Goal: Task Accomplishment & Management: Manage account settings

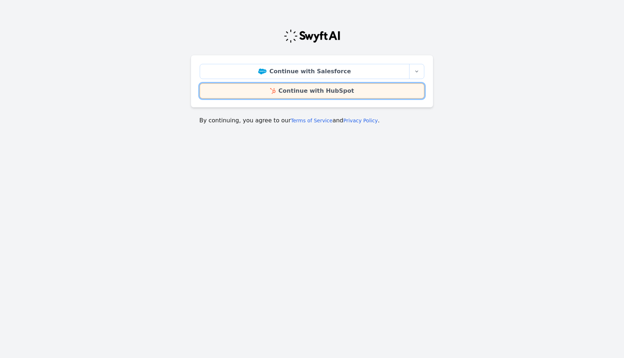
click at [281, 94] on link "Continue with HubSpot" at bounding box center [312, 90] width 225 height 15
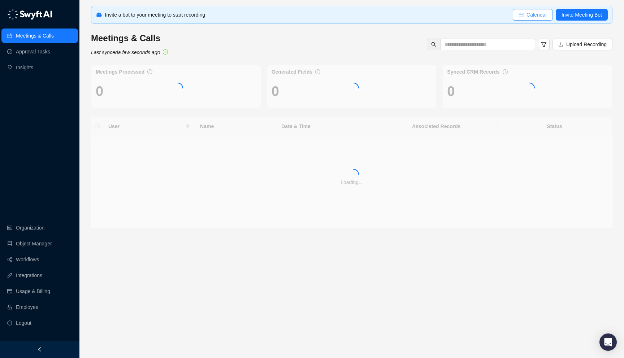
click at [538, 19] on button "Calendar" at bounding box center [533, 15] width 40 height 12
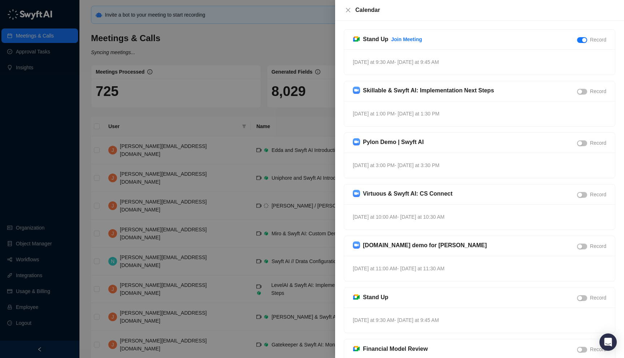
click at [245, 79] on div at bounding box center [312, 179] width 624 height 358
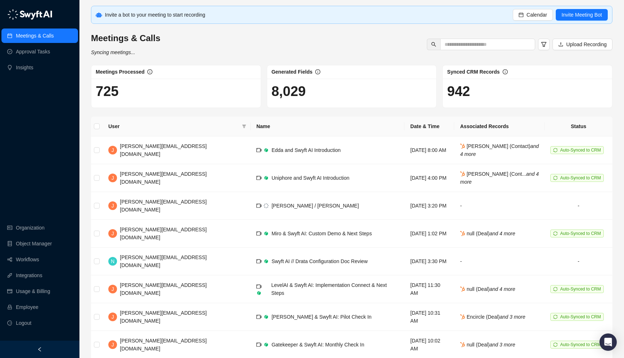
click at [38, 348] on icon "left" at bounding box center [39, 349] width 5 height 5
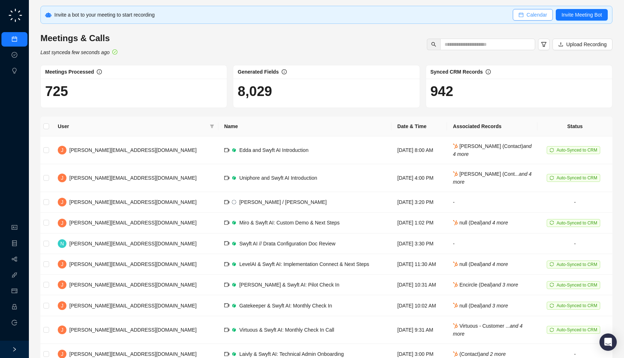
click at [530, 18] on span "Calendar" at bounding box center [537, 15] width 21 height 8
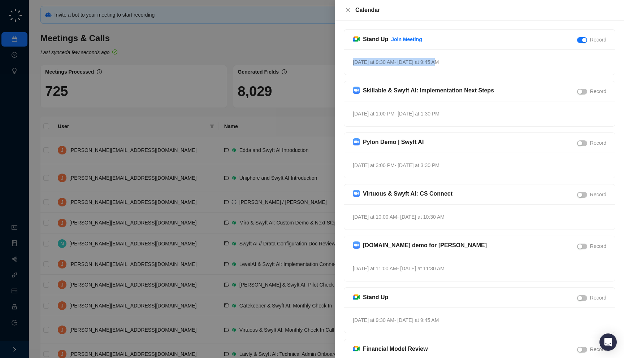
drag, startPoint x: 456, startPoint y: 63, endPoint x: 451, endPoint y: 57, distance: 7.4
click at [451, 57] on div "Today at 9:30 AM - Today at 9:45 AM" at bounding box center [479, 61] width 271 height 25
click at [442, 68] on div "Today at 9:30 AM - Today at 9:45 AM" at bounding box center [479, 61] width 271 height 25
click at [273, 100] on div at bounding box center [312, 179] width 624 height 358
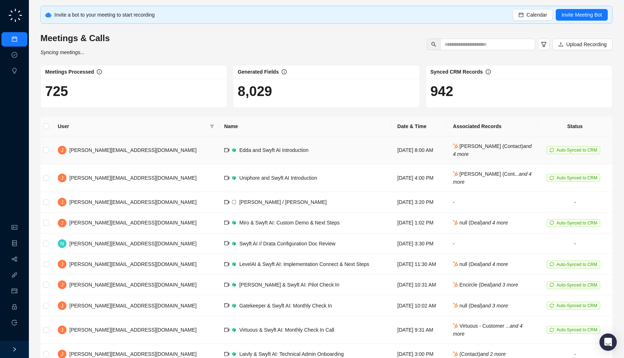
click at [219, 162] on td "Edda and Swyft AI Introduction" at bounding box center [305, 151] width 173 height 28
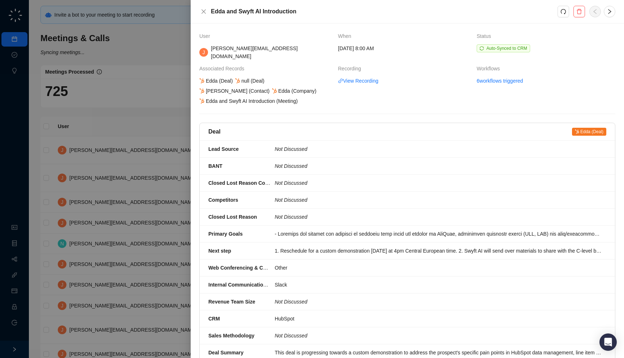
drag, startPoint x: 318, startPoint y: 102, endPoint x: 323, endPoint y: 114, distance: 13.5
click at [323, 114] on div "User When Status J jake@swyftai.com Wednesday, 09/17/25, 8:00 AM Auto-Synced to…" at bounding box center [407, 348] width 416 height 632
click at [155, 125] on div at bounding box center [312, 179] width 624 height 358
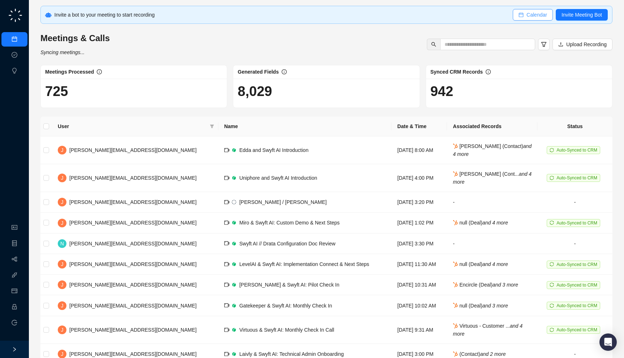
click at [521, 13] on icon "calendar" at bounding box center [521, 14] width 5 height 5
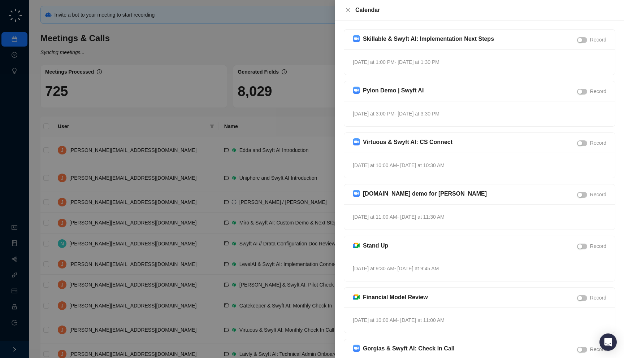
click at [460, 65] on div "Today at 1:00 PM - Today at 1:30 PM" at bounding box center [479, 61] width 271 height 25
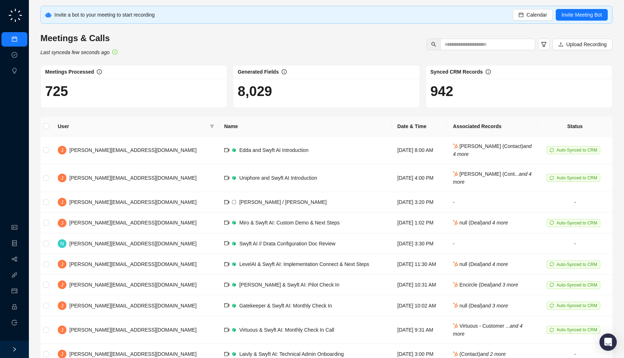
drag, startPoint x: 143, startPoint y: 54, endPoint x: 186, endPoint y: 63, distance: 43.9
click at [186, 63] on div "Invite a bot to your meeting to start recording Calendar Invite Meeting Bot Mee…" at bounding box center [326, 197] width 572 height 382
click at [574, 20] on button "Invite Meeting Bot" at bounding box center [582, 15] width 52 height 12
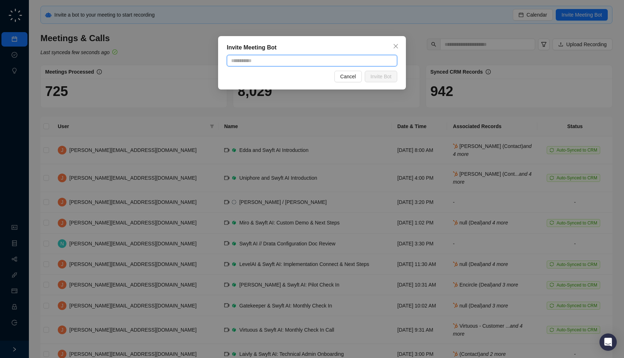
click at [321, 65] on input "text" at bounding box center [312, 61] width 171 height 12
click at [321, 53] on div "Invite Meeting Bot Cancel Invite Bot" at bounding box center [312, 62] width 188 height 53
click at [344, 23] on div "Invite Meeting Bot Cancel Invite Bot" at bounding box center [312, 179] width 624 height 358
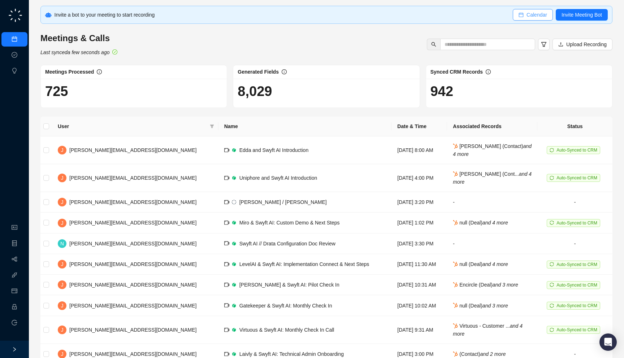
click at [543, 17] on span "Calendar" at bounding box center [537, 15] width 21 height 8
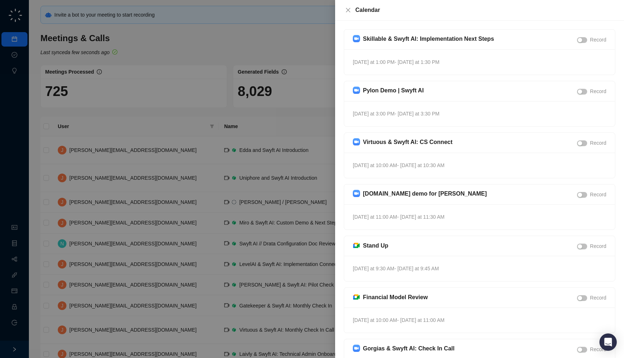
drag, startPoint x: 443, startPoint y: 65, endPoint x: 452, endPoint y: 60, distance: 9.9
click at [452, 60] on div "Today at 1:00 PM - Today at 1:30 PM" at bounding box center [479, 61] width 271 height 25
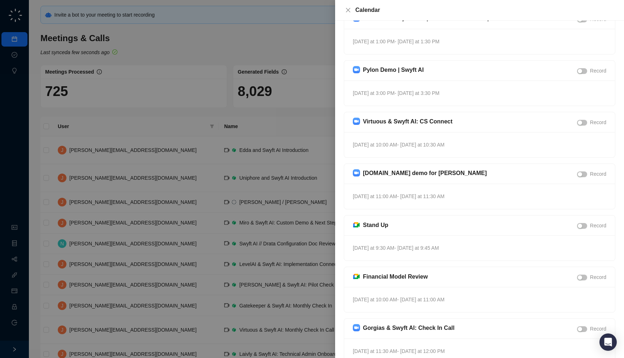
scroll to position [59, 0]
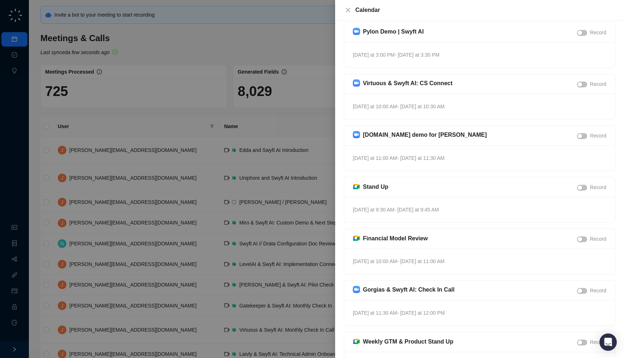
drag, startPoint x: 472, startPoint y: 112, endPoint x: 482, endPoint y: 112, distance: 9.4
click at [482, 112] on div "Tomorrow at 10:00 AM - Tomorrow at 10:30 AM" at bounding box center [479, 106] width 271 height 25
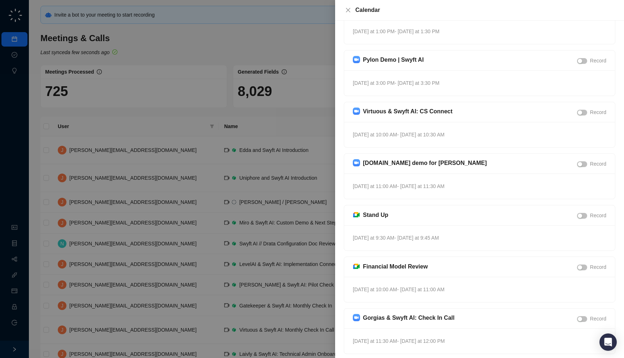
scroll to position [0, 0]
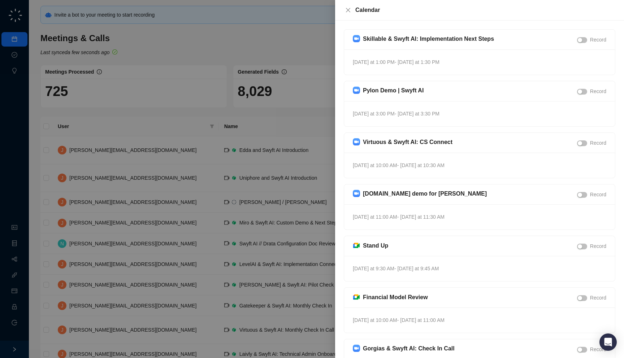
click at [362, 201] on div "Reply.io demo for Jake Obremski Record" at bounding box center [479, 195] width 271 height 20
drag, startPoint x: 350, startPoint y: 228, endPoint x: 349, endPoint y: 190, distance: 38.3
click at [349, 190] on div "Reply.io demo for Jake Obremski Record Tomorrow at 11:00 AM - Tomorrow at 11:30…" at bounding box center [480, 207] width 272 height 46
click at [349, 214] on div "Tomorrow at 11:00 AM - Tomorrow at 11:30 AM" at bounding box center [479, 216] width 271 height 25
click at [287, 197] on div at bounding box center [312, 179] width 624 height 358
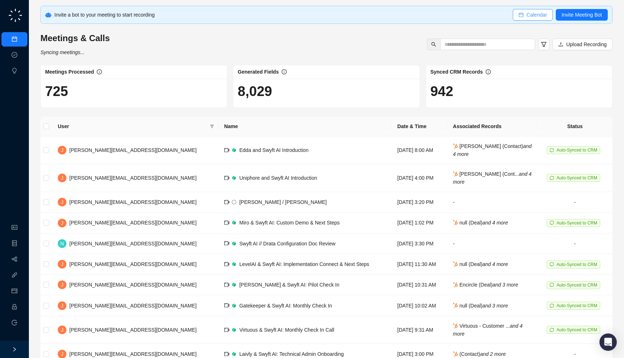
click at [531, 10] on button "Calendar" at bounding box center [533, 15] width 40 height 12
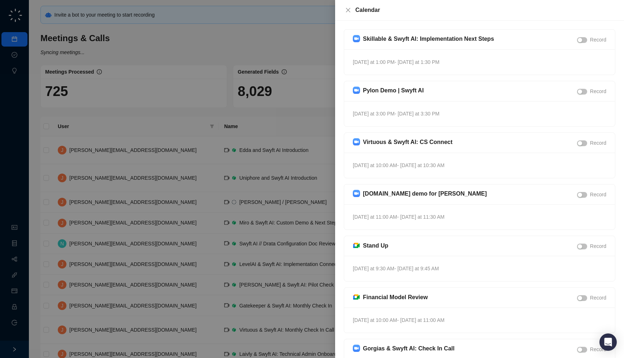
drag, startPoint x: 450, startPoint y: 66, endPoint x: 456, endPoint y: 69, distance: 7.3
click at [456, 69] on div "Today at 1:00 PM - Today at 1:30 PM" at bounding box center [479, 61] width 271 height 25
click at [242, 88] on div at bounding box center [312, 179] width 624 height 358
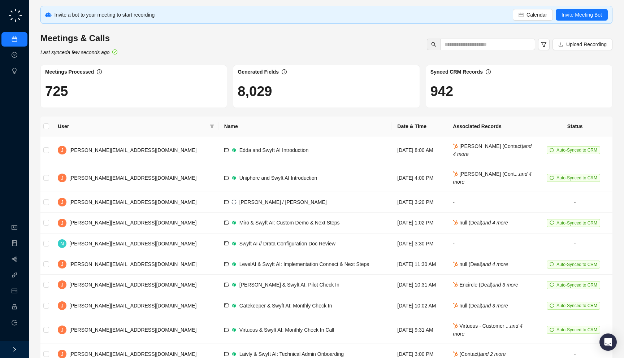
drag, startPoint x: 309, startPoint y: 95, endPoint x: 313, endPoint y: 103, distance: 9.1
click at [313, 103] on div "8,029" at bounding box center [326, 93] width 186 height 29
drag, startPoint x: 161, startPoint y: 59, endPoint x: 155, endPoint y: 60, distance: 6.9
click at [155, 60] on div "Invite a bot to your meeting to start recording Calendar Invite Meeting Bot Mee…" at bounding box center [326, 197] width 572 height 382
click at [524, 15] on button "Calendar" at bounding box center [533, 15] width 40 height 12
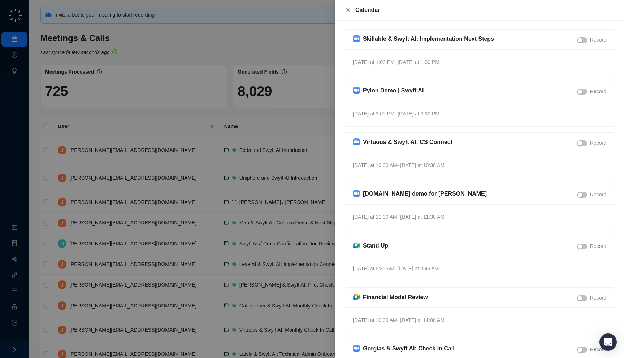
click at [213, 107] on div at bounding box center [312, 179] width 624 height 358
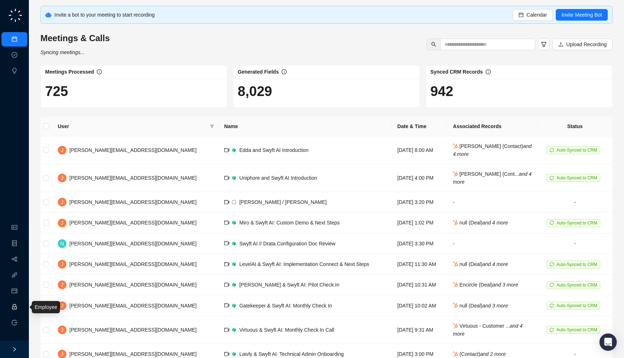
click at [21, 310] on link "Employee" at bounding box center [32, 308] width 22 height 6
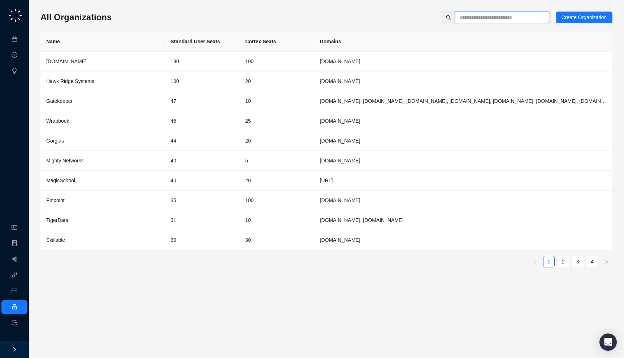
click at [465, 17] on input "text" at bounding box center [500, 17] width 81 height 8
type input "***"
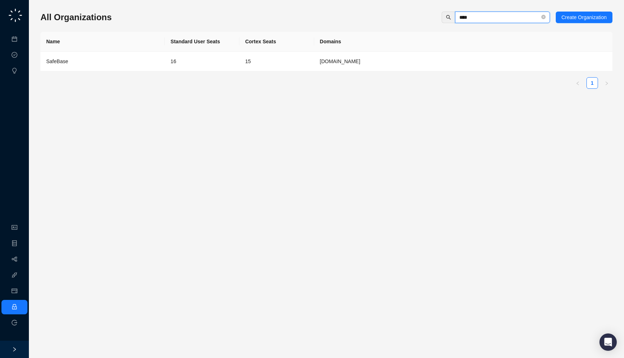
type input "****"
click at [202, 63] on td "16" at bounding box center [202, 62] width 75 height 20
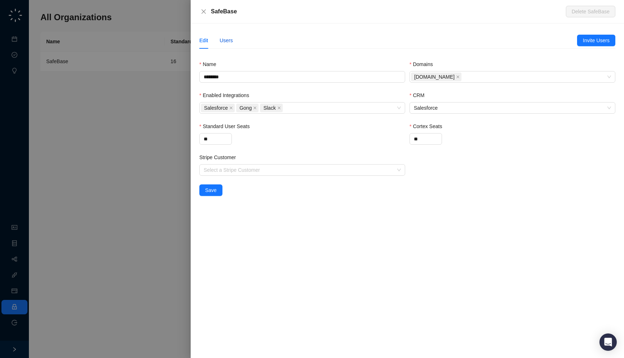
click at [221, 43] on div "Users" at bounding box center [226, 40] width 13 height 8
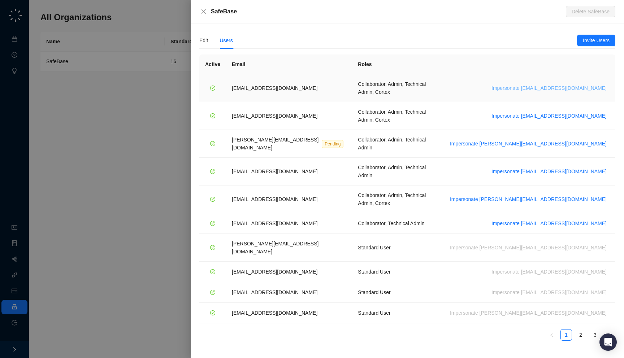
click at [592, 84] on span "Impersonate adar@drata.com" at bounding box center [549, 88] width 115 height 8
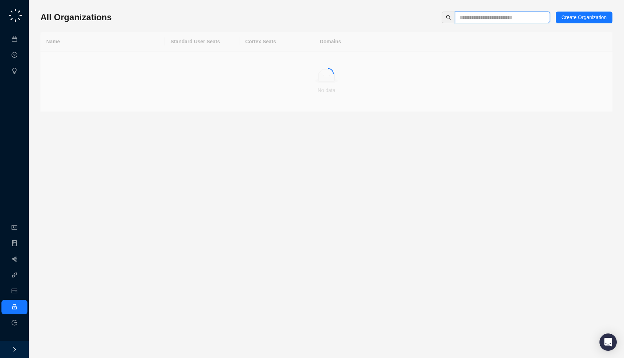
click at [482, 20] on input "text" at bounding box center [500, 17] width 81 height 8
type input "********"
click at [392, 55] on td "[DOMAIN_NAME]" at bounding box center [463, 62] width 298 height 20
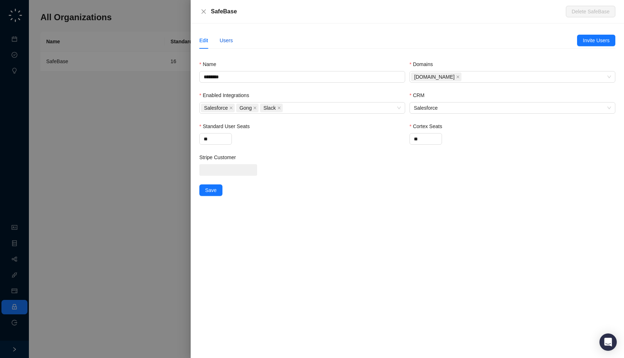
click at [226, 38] on div "Users" at bounding box center [226, 40] width 13 height 8
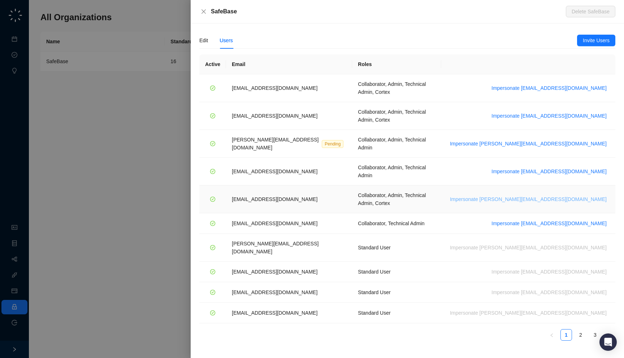
click at [575, 195] on span "Impersonate [PERSON_NAME][EMAIL_ADDRESS][DOMAIN_NAME]" at bounding box center [528, 199] width 157 height 8
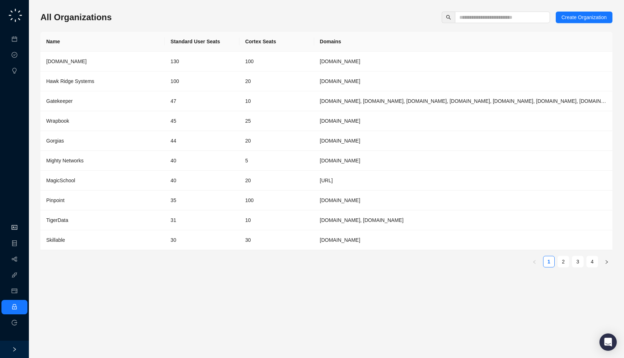
click at [21, 225] on link "Organization" at bounding box center [35, 228] width 29 height 6
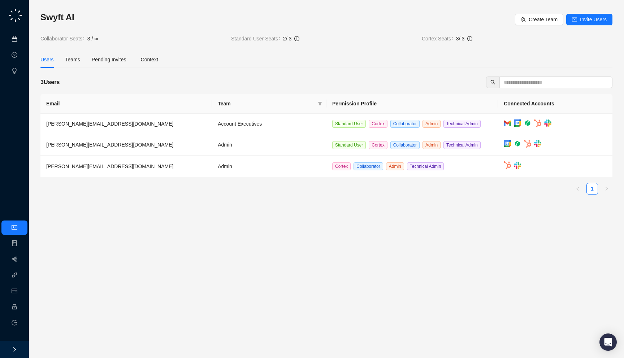
click at [21, 39] on link "Meetings & Calls" at bounding box center [40, 39] width 38 height 6
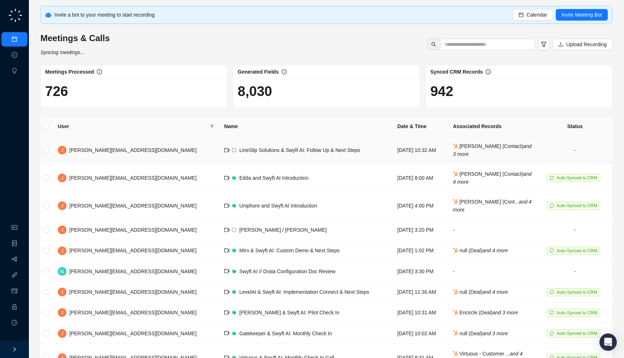
click at [219, 155] on td "LineSlip Solutions & Swyft AI: Follow Up & Next Steps" at bounding box center [305, 151] width 173 height 28
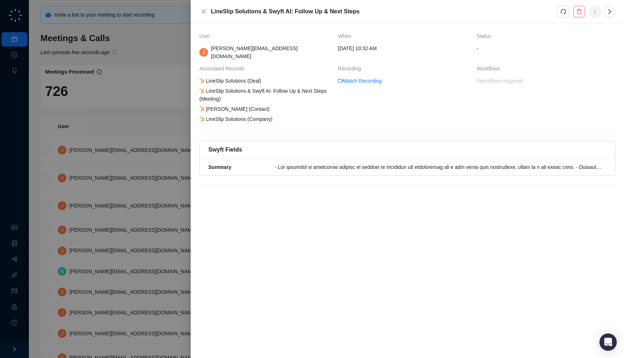
click at [289, 118] on div "User When Status J jake@swyftai.com Wednesday, 09/17/25, 10:32 AM - Associated …" at bounding box center [407, 108] width 416 height 153
click at [332, 113] on div "LineSlip Solutions (Deal) LineSlip Solutions & Swyft AI: Follow Up & Next Steps…" at bounding box center [265, 100] width 135 height 46
click at [174, 127] on div at bounding box center [312, 179] width 624 height 358
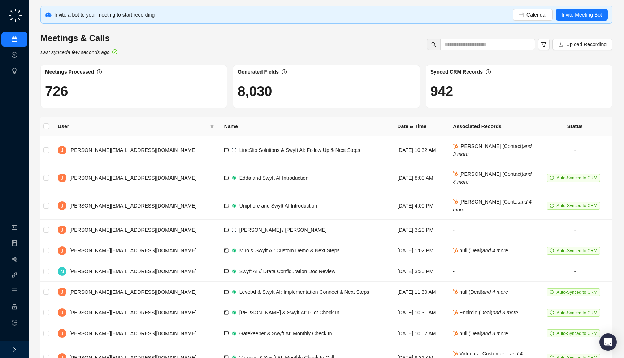
click at [175, 94] on h1 "726" at bounding box center [133, 91] width 177 height 17
click at [21, 260] on link "Workflows" at bounding box center [32, 260] width 23 height 6
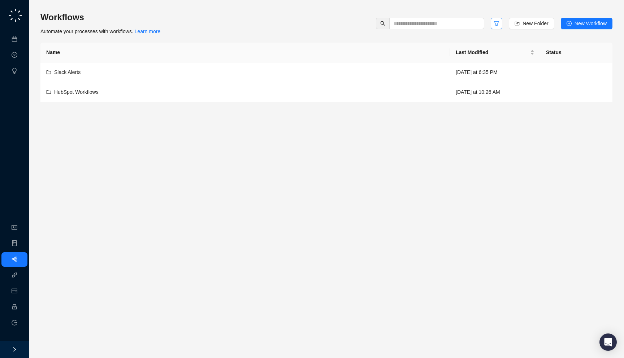
click at [495, 22] on icon "filter" at bounding box center [497, 24] width 6 height 6
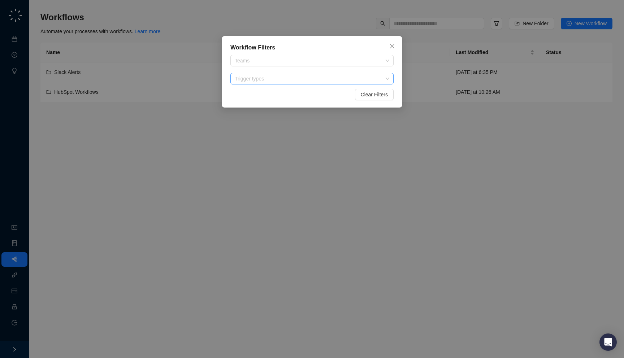
click at [323, 79] on div at bounding box center [308, 78] width 153 height 5
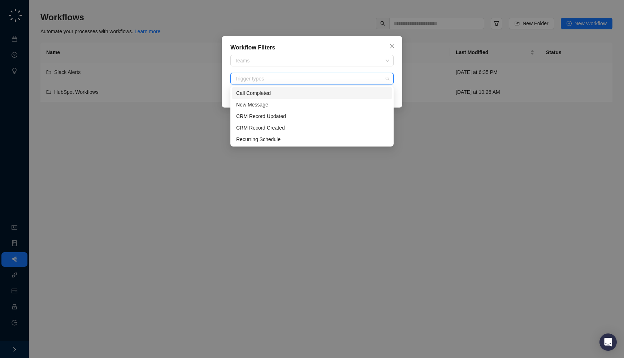
click at [303, 87] on div "Call Completed" at bounding box center [312, 93] width 160 height 12
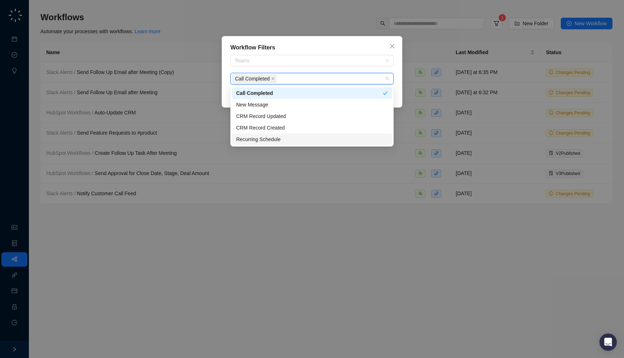
click at [100, 133] on div "Workflow Filters Teams Call Completed Clear Filters" at bounding box center [312, 179] width 624 height 358
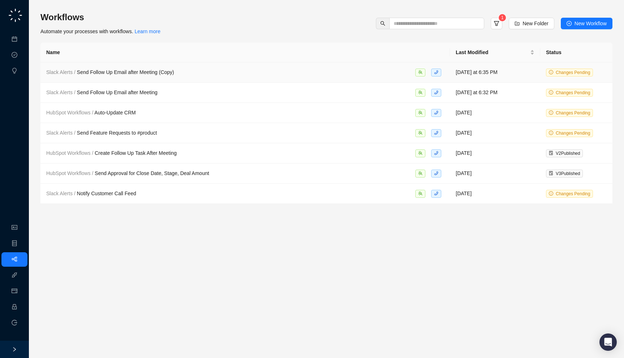
click at [171, 72] on span "Slack Alerts / Send Follow Up Email after Meeting (Copy)" at bounding box center [110, 72] width 128 height 6
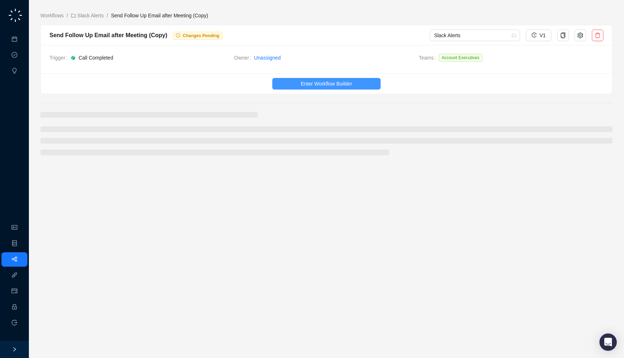
click at [329, 82] on span "Enter Workflow Builder" at bounding box center [326, 84] width 51 height 8
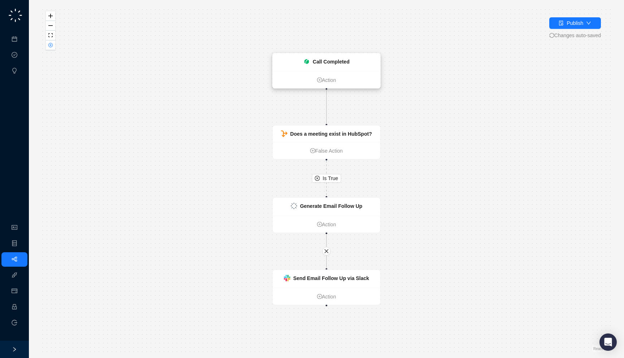
click at [325, 61] on strong "Call Completed" at bounding box center [331, 62] width 37 height 6
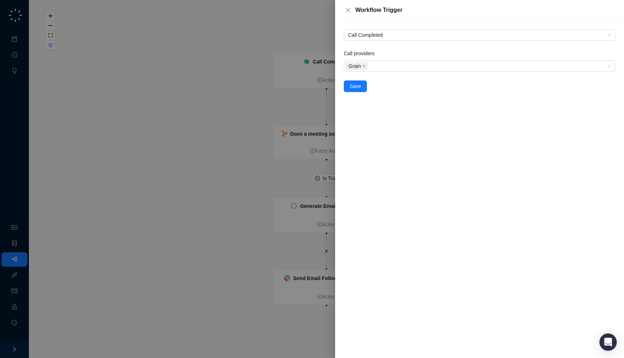
click at [249, 92] on div at bounding box center [312, 179] width 624 height 358
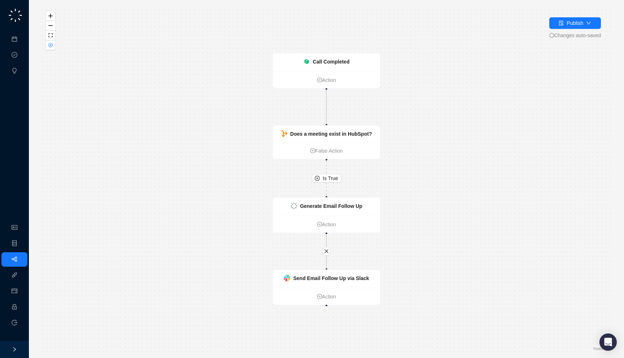
click at [51, 50] on div "Is True Generate Email Follow Up Action Call Completed Action Does a meeting ex…" at bounding box center [326, 179] width 572 height 347
click at [51, 44] on icon "close-circle" at bounding box center [51, 45] width 4 height 4
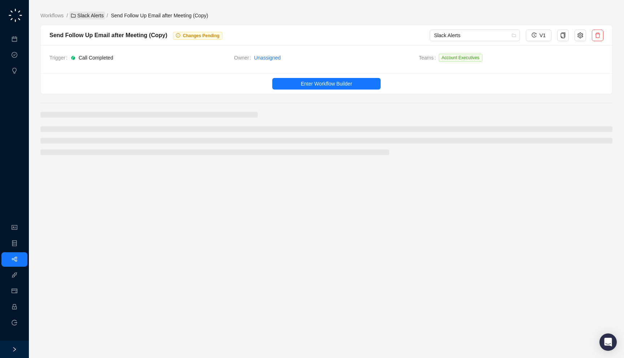
click at [82, 16] on link "Slack Alerts" at bounding box center [87, 16] width 36 height 8
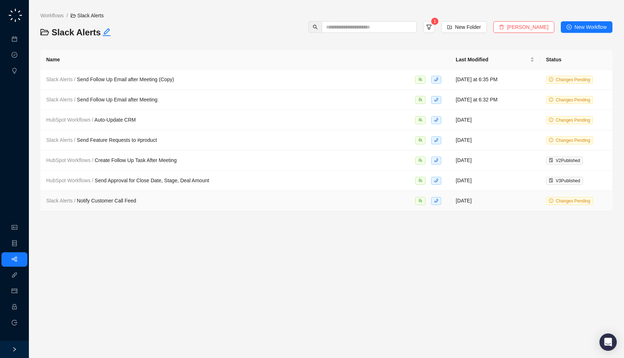
click at [304, 202] on div "Slack Alerts / Notify Customer Call Feed" at bounding box center [245, 201] width 398 height 8
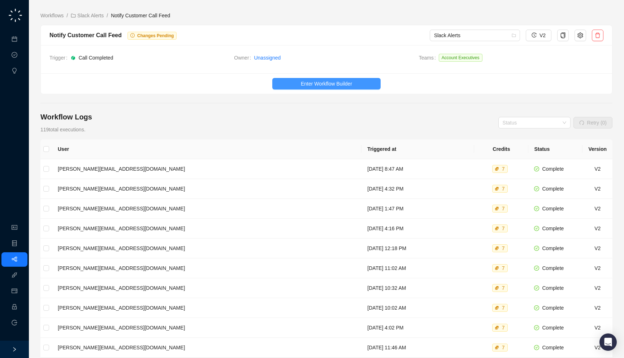
click at [319, 83] on span "Enter Workflow Builder" at bounding box center [326, 84] width 51 height 8
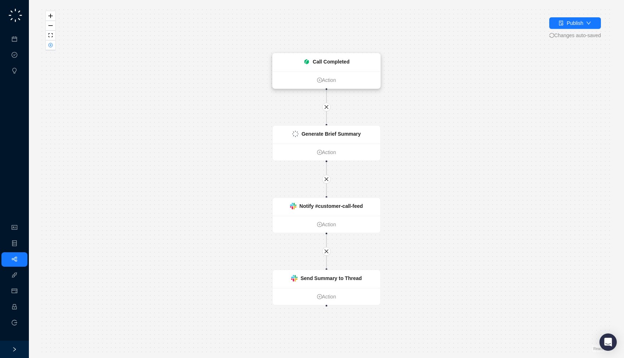
click at [323, 63] on strong "Call Completed" at bounding box center [331, 62] width 37 height 6
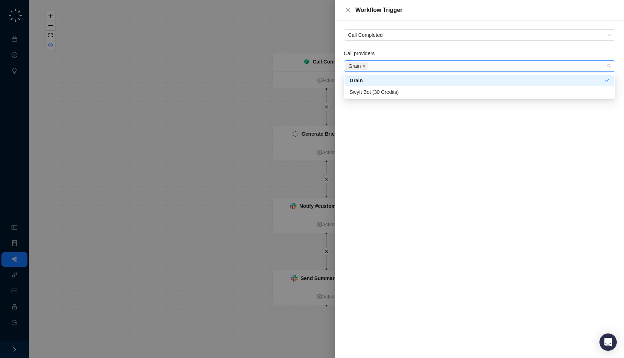
click at [417, 68] on div "Grain" at bounding box center [475, 66] width 261 height 10
click at [407, 122] on div "Call Completed Call providers Grain Save" at bounding box center [479, 190] width 289 height 338
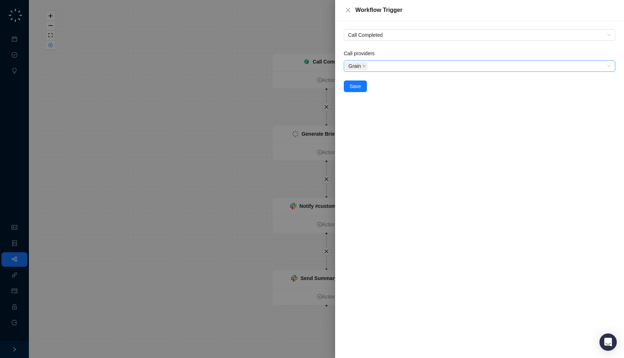
click at [392, 64] on div "Grain" at bounding box center [475, 66] width 261 height 10
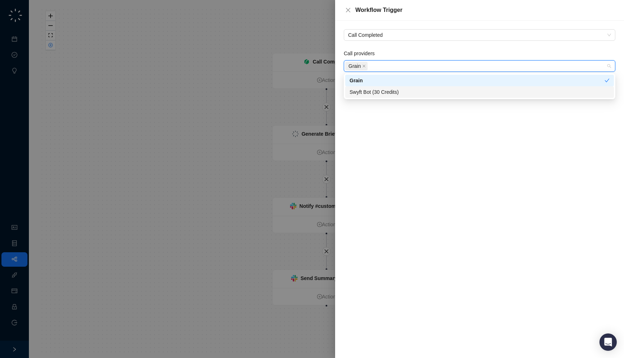
click at [391, 92] on div "Swyft Bot (30 Credits)" at bounding box center [480, 92] width 260 height 8
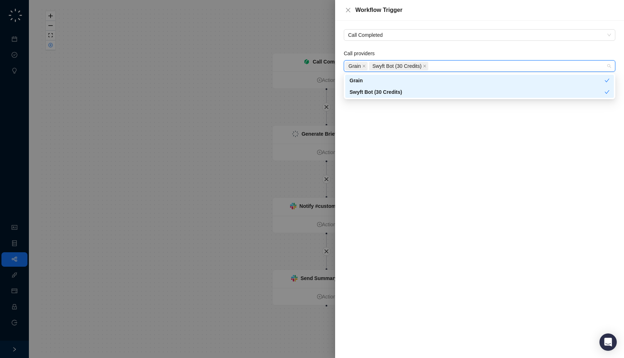
click at [399, 113] on div "Call Completed Call providers Grain Swyft Bot (30 Credits) Save" at bounding box center [479, 190] width 289 height 338
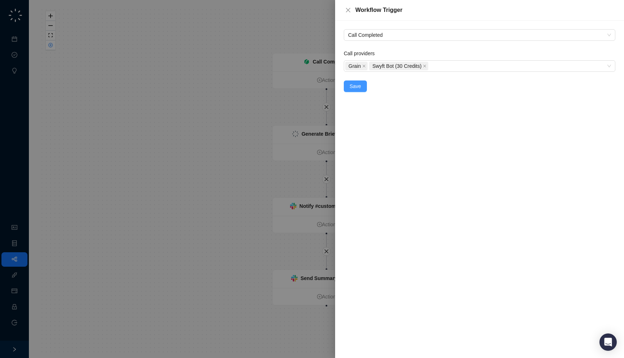
click at [359, 89] on span "Save" at bounding box center [356, 86] width 12 height 8
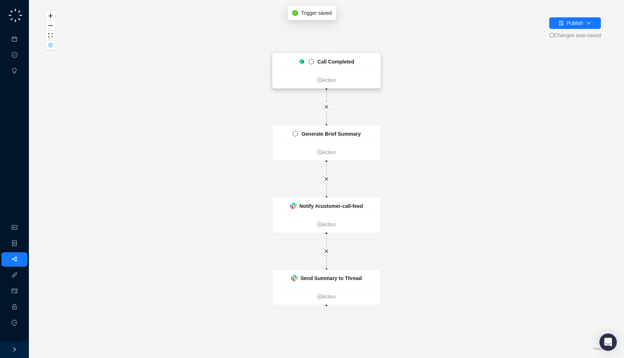
click at [341, 64] on strong "Call Completed" at bounding box center [336, 62] width 37 height 6
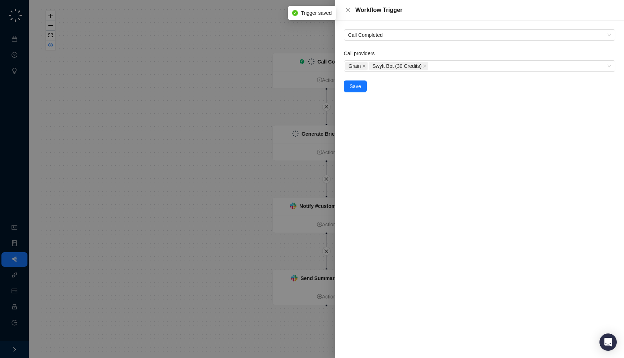
click at [435, 129] on div "Call Completed Call providers Grain Swyft Bot (30 Credits) Save" at bounding box center [479, 190] width 289 height 338
click at [361, 85] on button "Save" at bounding box center [355, 87] width 23 height 12
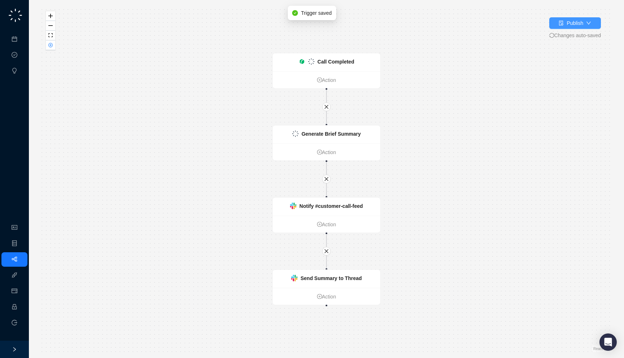
click at [569, 21] on div "Publish" at bounding box center [575, 23] width 17 height 8
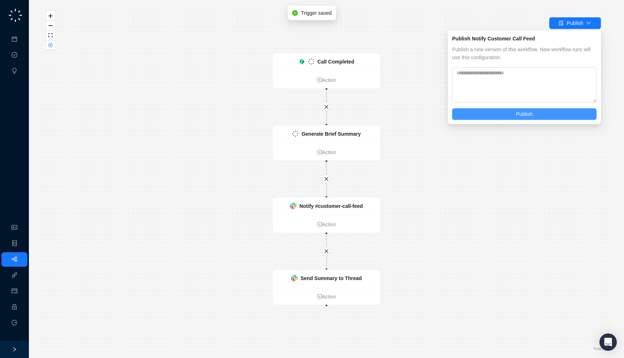
click at [518, 113] on span "Publish" at bounding box center [524, 114] width 17 height 8
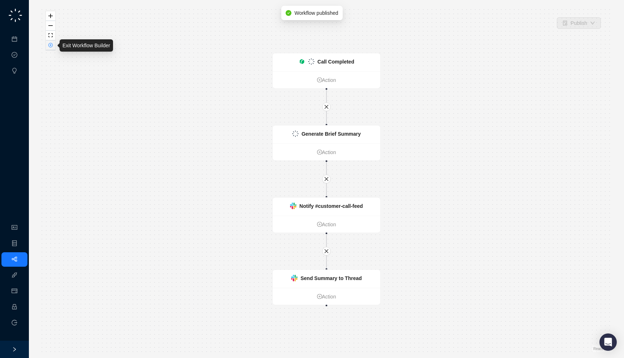
click at [54, 46] on button "button" at bounding box center [50, 45] width 9 height 10
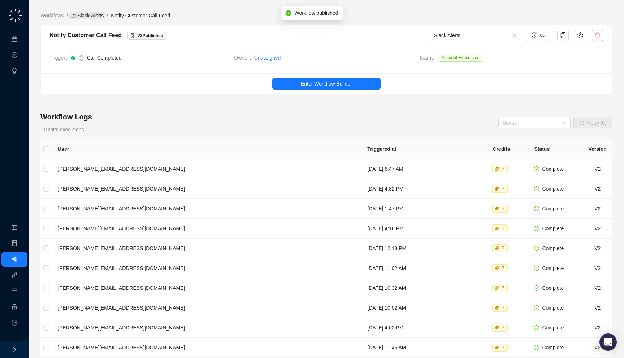
click at [93, 16] on link "Slack Alerts" at bounding box center [87, 16] width 36 height 8
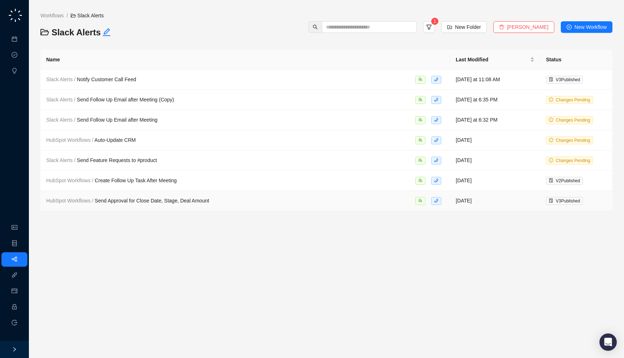
click at [175, 202] on span "HubSpot Workflows / Send Approval for Close Date, Stage, Deal Amount" at bounding box center [127, 201] width 163 height 6
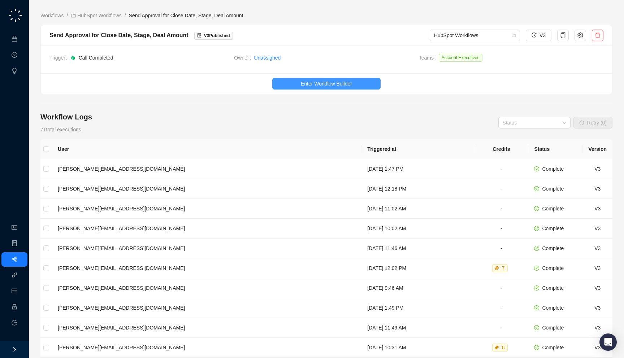
click at [326, 84] on span "Enter Workflow Builder" at bounding box center [326, 84] width 51 height 8
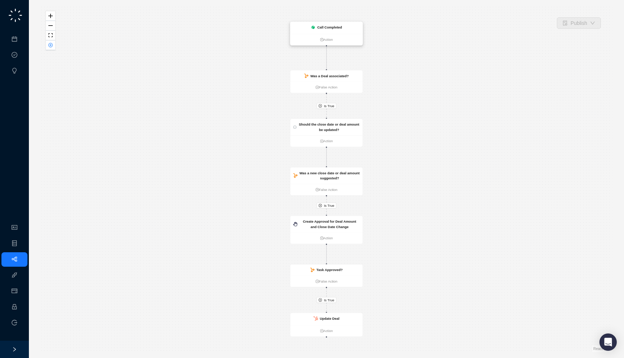
click at [340, 31] on div "Call Completed" at bounding box center [326, 28] width 72 height 12
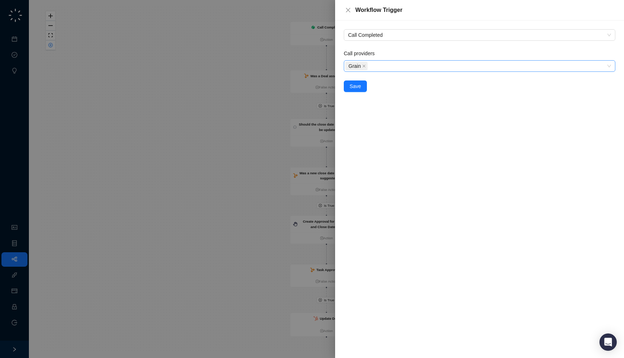
click at [376, 68] on div "Grain" at bounding box center [475, 66] width 261 height 10
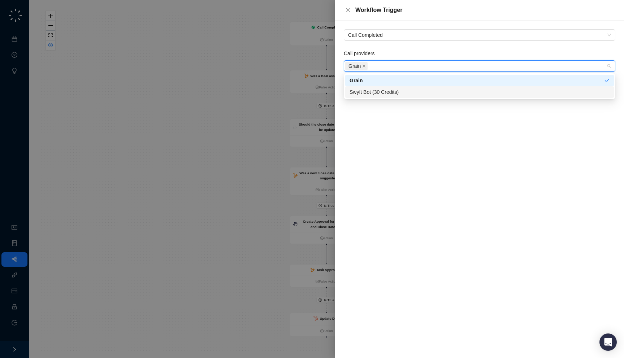
click at [376, 88] on div "Swyft Bot (30 Credits)" at bounding box center [480, 92] width 260 height 8
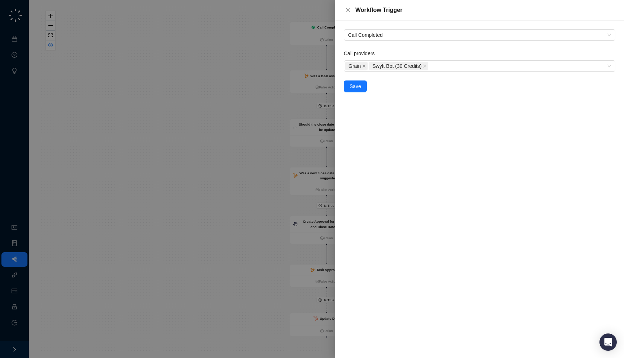
click at [382, 113] on div "Call Completed Call providers Grain Swyft Bot (30 Credits) Save" at bounding box center [479, 190] width 289 height 338
click at [359, 86] on span "Save" at bounding box center [356, 86] width 12 height 8
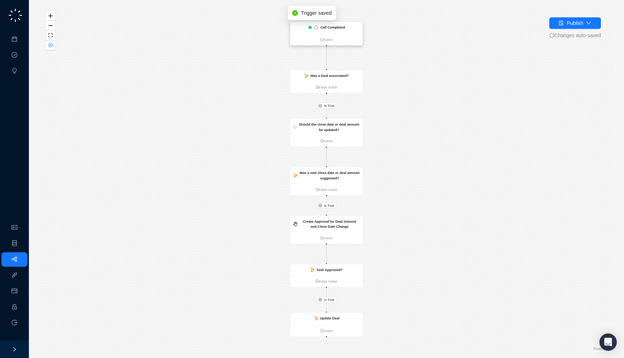
click at [341, 28] on strong "Call Completed" at bounding box center [332, 27] width 25 height 4
click at [328, 28] on strong "Call Completed" at bounding box center [332, 27] width 25 height 4
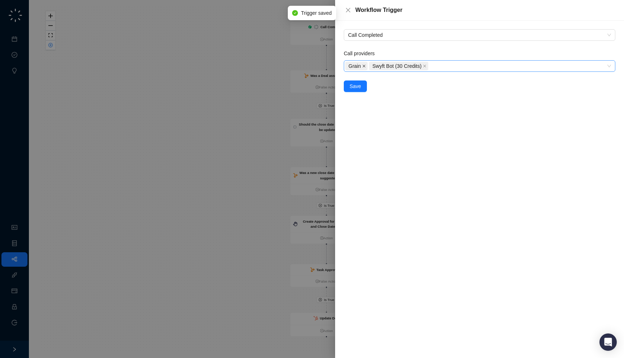
click at [366, 65] on icon "close" at bounding box center [364, 66] width 4 height 4
click at [361, 85] on button "Save" at bounding box center [355, 87] width 23 height 12
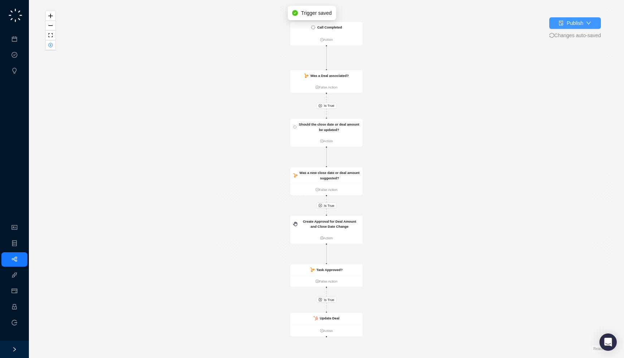
click at [575, 23] on div "Publish" at bounding box center [575, 23] width 17 height 8
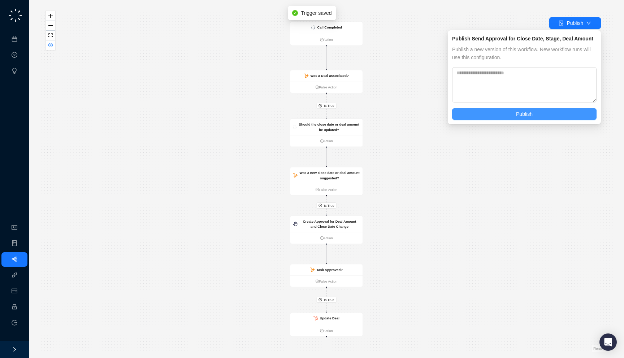
click at [501, 116] on button "Publish" at bounding box center [524, 114] width 145 height 12
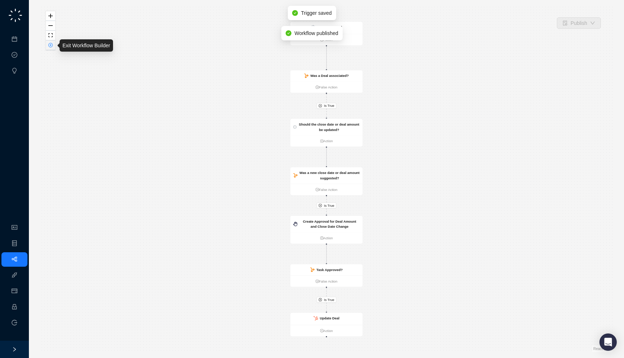
click at [51, 48] on button "button" at bounding box center [50, 45] width 9 height 10
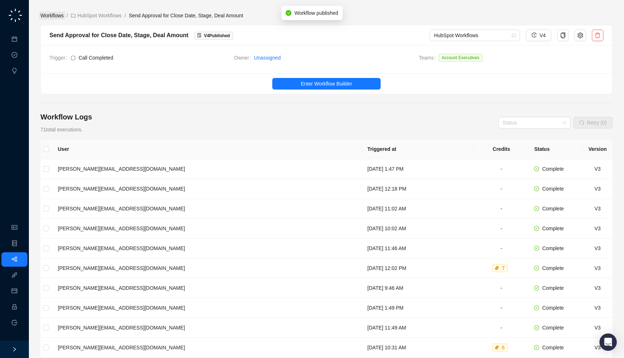
click at [61, 17] on link "Workflows" at bounding box center [52, 16] width 26 height 8
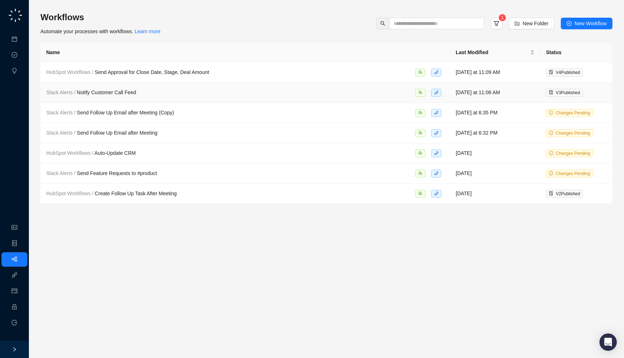
click at [136, 95] on span "Slack Alerts / Notify Customer Call Feed" at bounding box center [91, 93] width 90 height 6
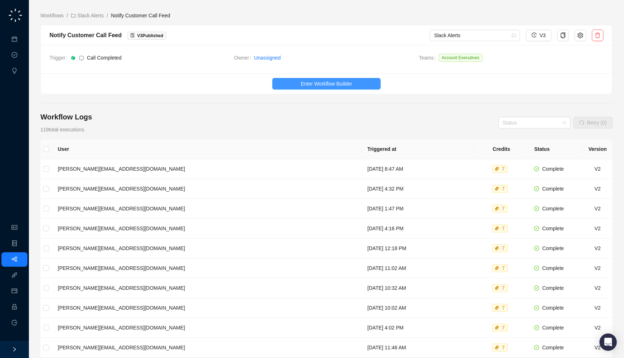
click at [314, 86] on span "Enter Workflow Builder" at bounding box center [326, 84] width 51 height 8
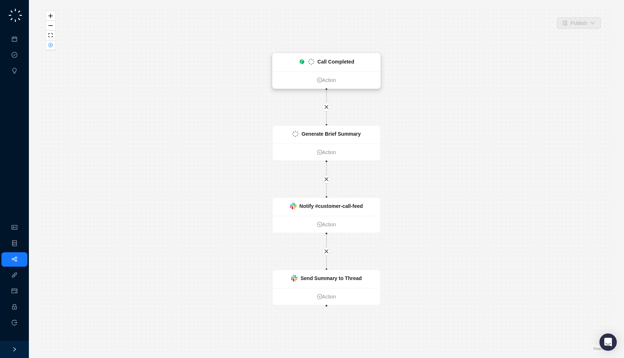
click at [352, 66] on div "Call Completed" at bounding box center [327, 62] width 108 height 18
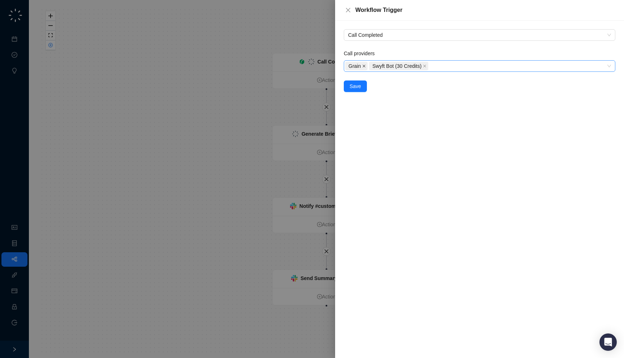
click at [365, 66] on icon "close" at bounding box center [364, 66] width 4 height 4
click at [362, 86] on button "Save" at bounding box center [355, 87] width 23 height 12
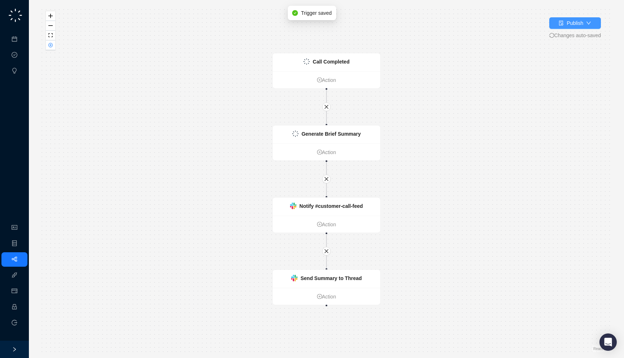
click at [572, 25] on div "Publish" at bounding box center [575, 23] width 17 height 8
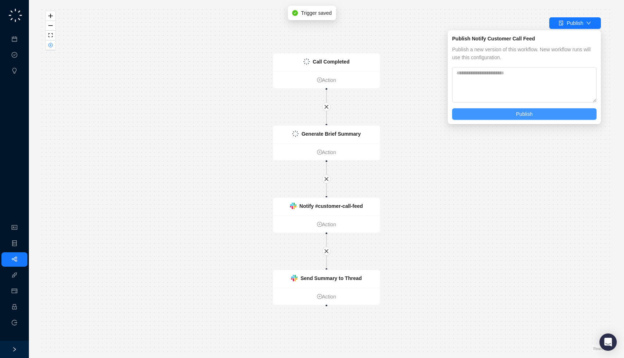
click at [546, 108] on button "Publish" at bounding box center [524, 114] width 145 height 12
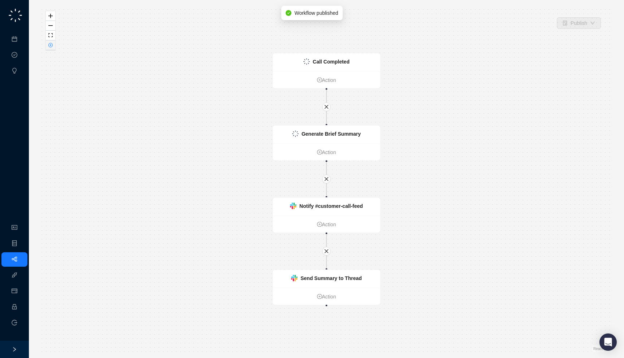
click at [51, 46] on icon "close-circle" at bounding box center [51, 45] width 4 height 4
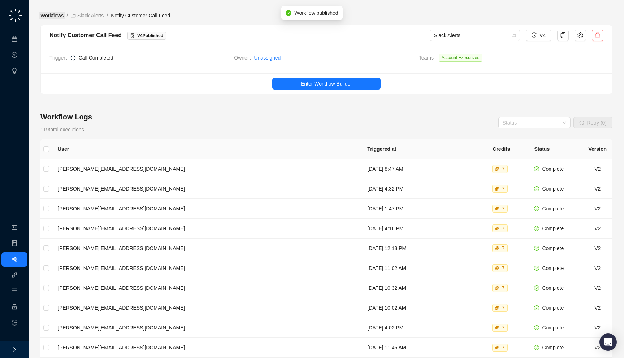
click at [53, 17] on link "Workflows" at bounding box center [52, 16] width 26 height 8
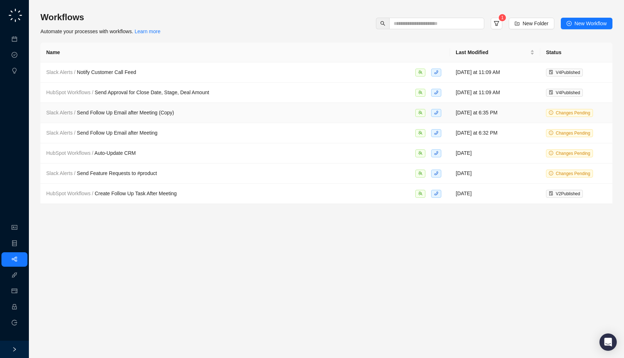
click at [222, 114] on div "Slack Alerts / Send Follow Up Email after Meeting (Copy)" at bounding box center [245, 113] width 398 height 8
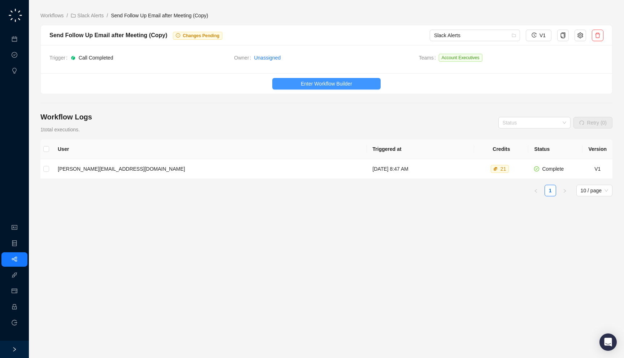
click at [284, 84] on button "Enter Workflow Builder" at bounding box center [326, 84] width 108 height 12
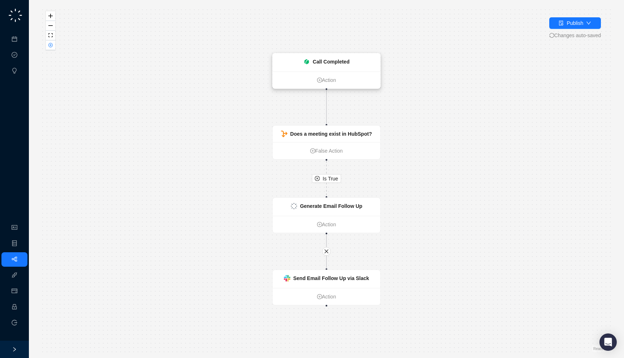
click at [336, 63] on strong "Call Completed" at bounding box center [331, 62] width 37 height 6
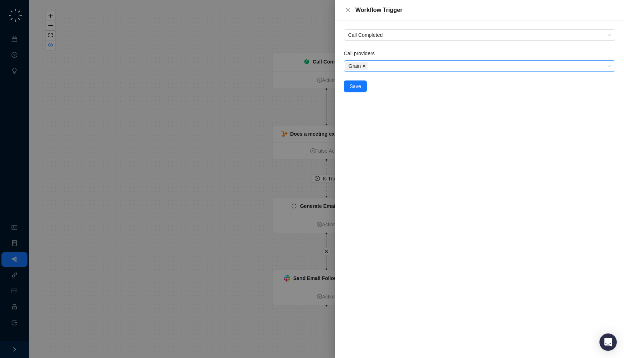
click at [365, 66] on icon "close" at bounding box center [364, 66] width 4 height 4
click at [360, 69] on div "Select a provider" at bounding box center [480, 66] width 272 height 12
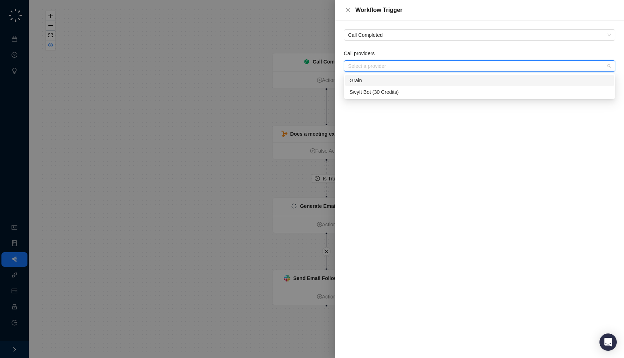
click at [360, 82] on div "Grain" at bounding box center [480, 81] width 260 height 8
click at [360, 79] on div "Grain" at bounding box center [477, 81] width 255 height 8
click at [361, 90] on div "Swyft Bot (30 Credits)" at bounding box center [480, 92] width 260 height 8
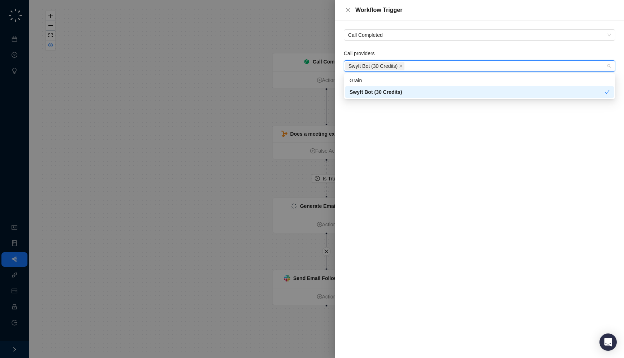
click at [364, 118] on div "Call Completed Call providers Swyft Bot (30 Credits) Save" at bounding box center [479, 190] width 289 height 338
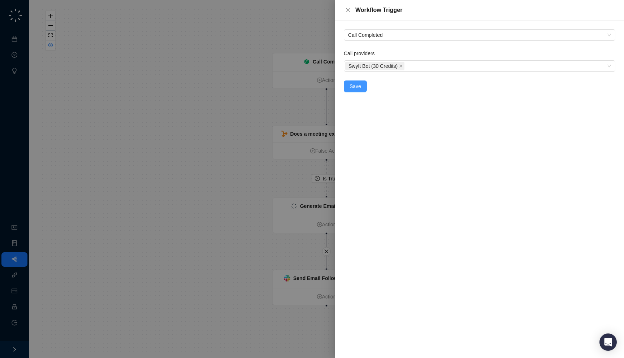
click at [361, 86] on span "Save" at bounding box center [356, 86] width 12 height 8
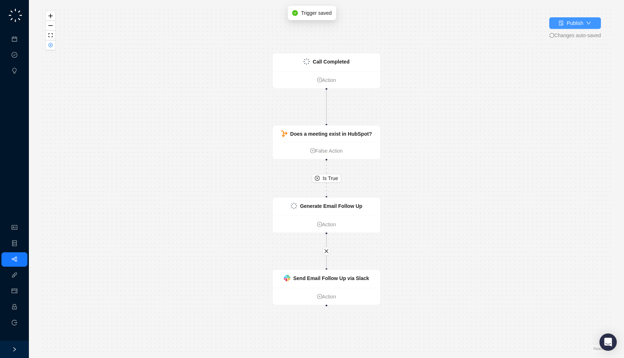
click at [574, 24] on div "Publish" at bounding box center [575, 23] width 17 height 8
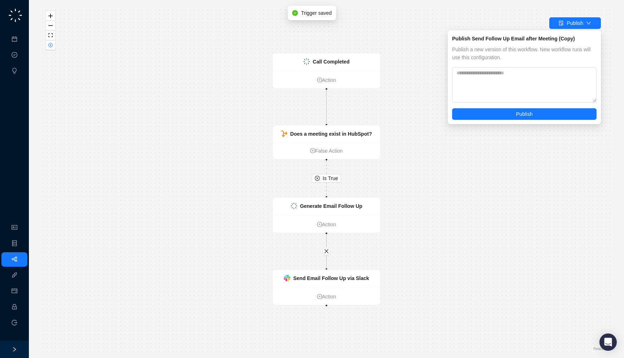
click at [507, 121] on div "Publish Send Follow Up Email after Meeting (Copy) Publish a new version of this…" at bounding box center [524, 77] width 153 height 94
click at [506, 113] on button "Publish" at bounding box center [524, 114] width 145 height 12
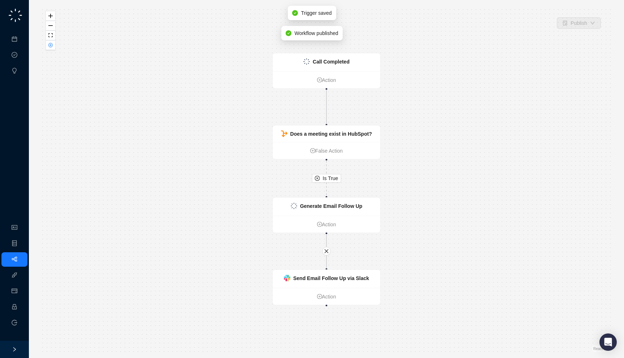
click at [46, 44] on div "Is True Generate Email Follow Up Action Call Completed Action Does a meeting ex…" at bounding box center [326, 179] width 572 height 347
click at [51, 44] on icon "close-circle" at bounding box center [51, 45] width 4 height 4
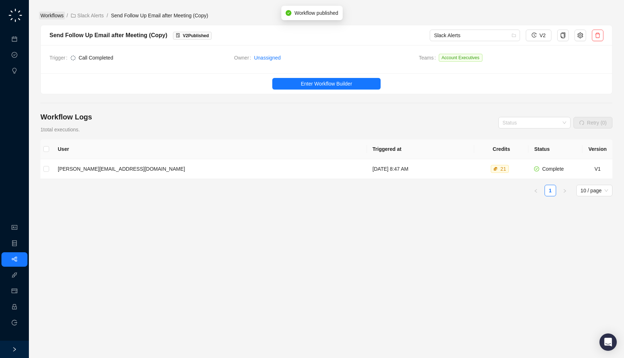
click at [49, 16] on link "Workflows" at bounding box center [52, 16] width 26 height 8
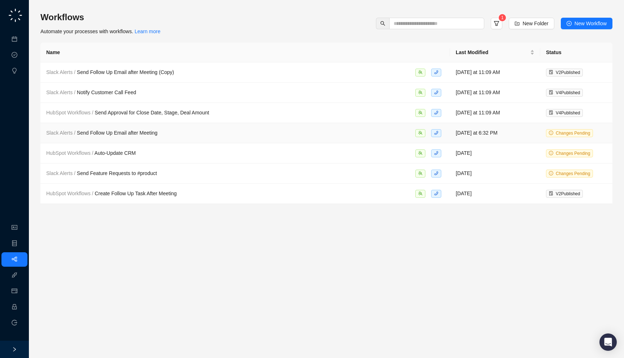
click at [156, 133] on span "Slack Alerts / Send Follow Up Email after Meeting" at bounding box center [101, 133] width 111 height 6
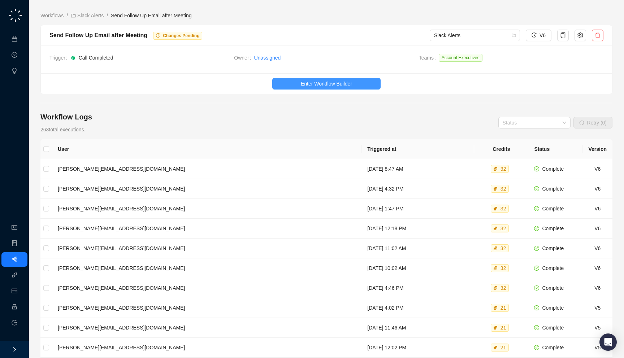
click at [351, 83] on span "Enter Workflow Builder" at bounding box center [326, 84] width 51 height 8
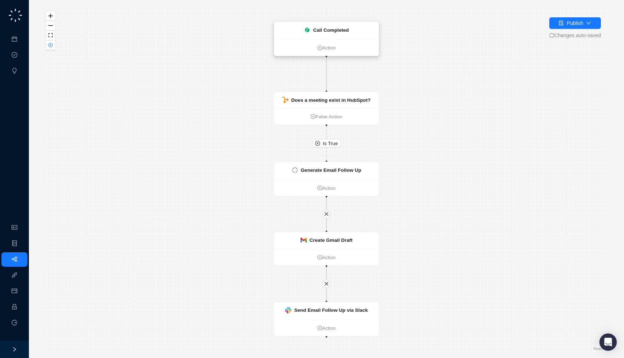
click at [336, 28] on strong "Call Completed" at bounding box center [331, 30] width 36 height 6
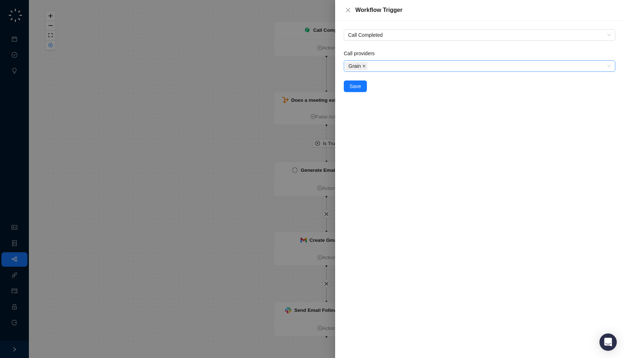
click at [363, 67] on icon "close" at bounding box center [364, 66] width 4 height 4
click at [370, 67] on div at bounding box center [475, 66] width 261 height 5
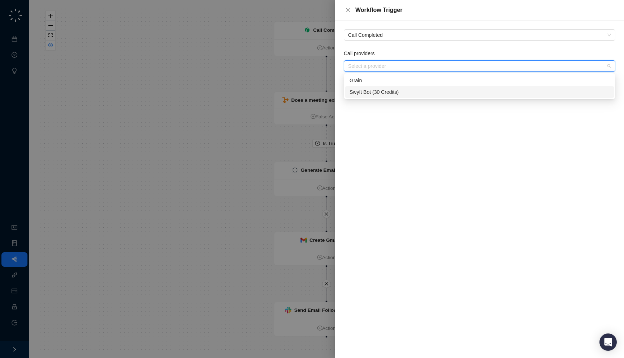
click at [371, 96] on div "Swyft Bot (30 Credits)" at bounding box center [480, 92] width 260 height 8
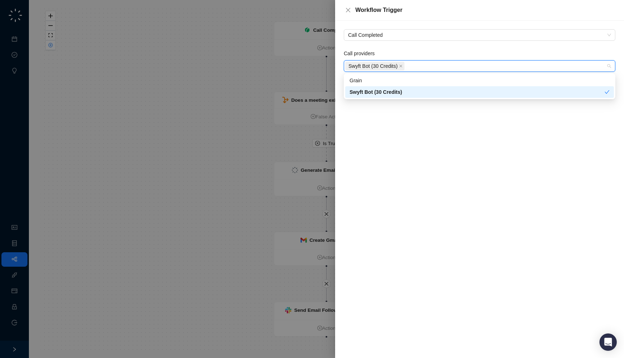
click at [364, 91] on div "Swyft Bot (30 Credits)" at bounding box center [477, 92] width 255 height 8
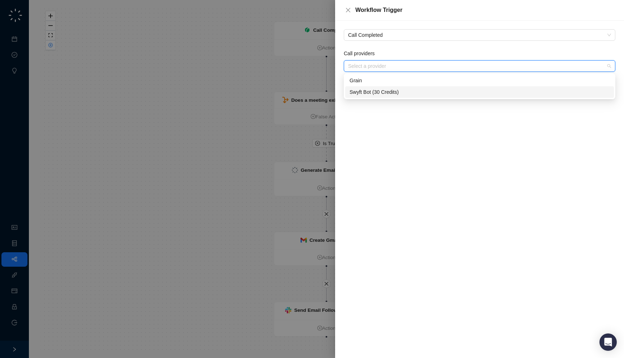
click at [363, 92] on div "Swyft Bot (30 Credits)" at bounding box center [480, 92] width 260 height 8
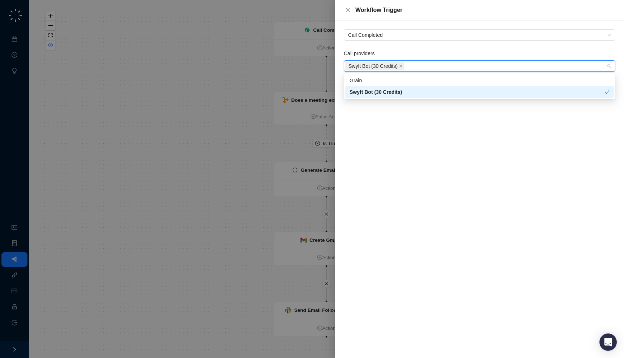
click at [364, 115] on div "Call Completed Call providers Swyft Bot (30 Credits) Save" at bounding box center [479, 190] width 289 height 338
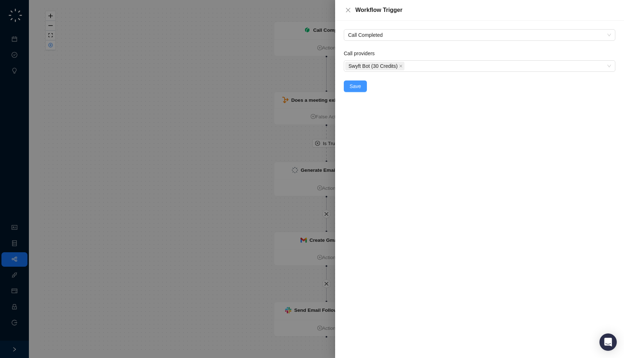
click at [355, 83] on span "Save" at bounding box center [356, 86] width 12 height 8
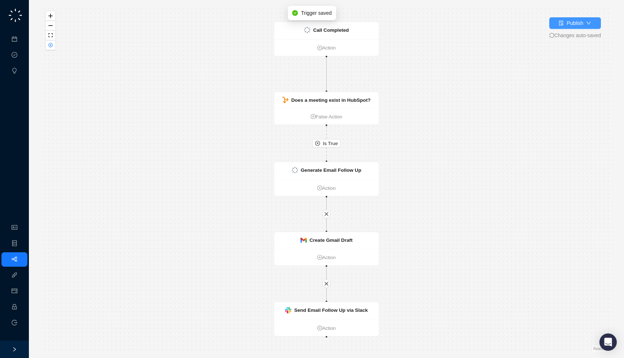
click at [577, 26] on div "Publish" at bounding box center [575, 23] width 17 height 8
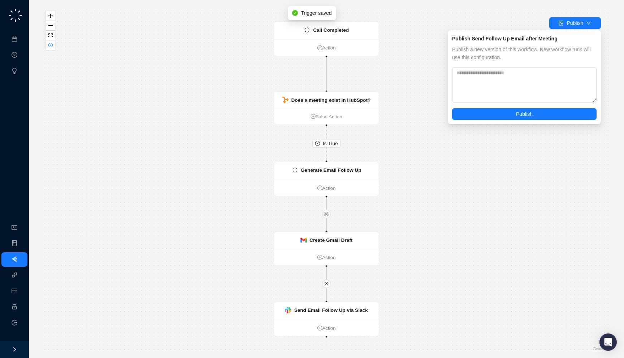
click at [538, 108] on div "Publish a new version of this workflow. New workflow runs will use this configu…" at bounding box center [524, 83] width 145 height 74
click at [538, 112] on button "Publish" at bounding box center [524, 114] width 145 height 12
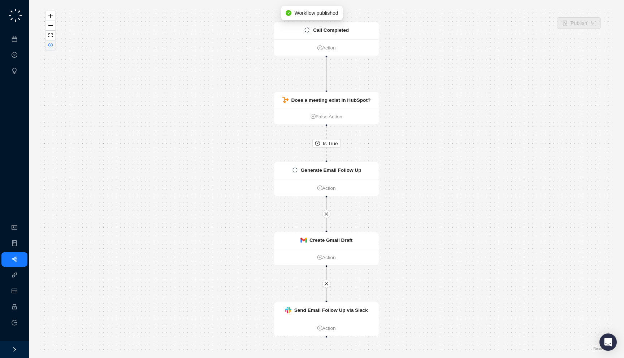
click at [47, 44] on button "button" at bounding box center [50, 45] width 9 height 10
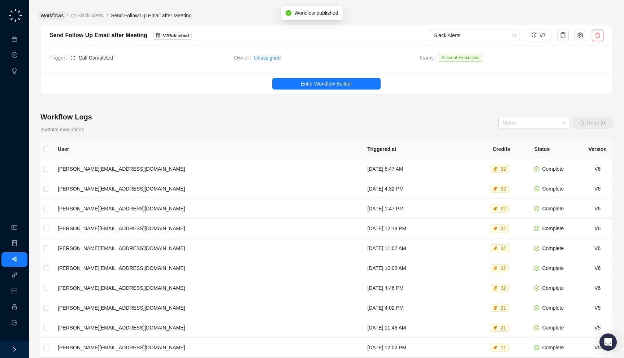
click at [59, 12] on link "Workflows" at bounding box center [52, 16] width 26 height 8
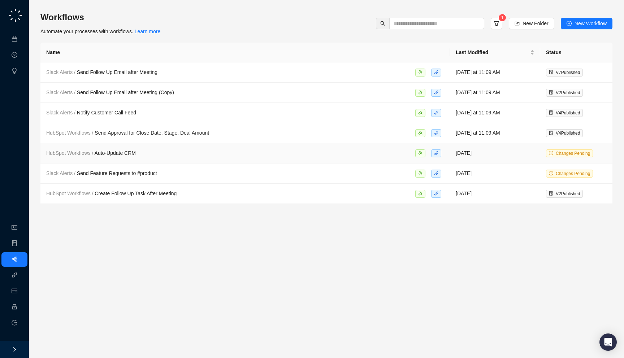
click at [224, 153] on div "HubSpot Workflows / Auto-Update CRM" at bounding box center [245, 153] width 398 height 8
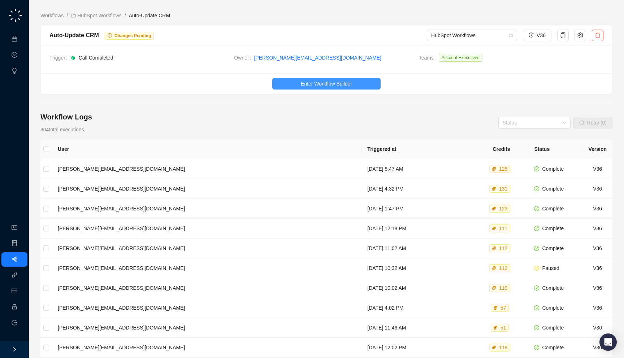
click at [330, 87] on span "Enter Workflow Builder" at bounding box center [326, 84] width 51 height 8
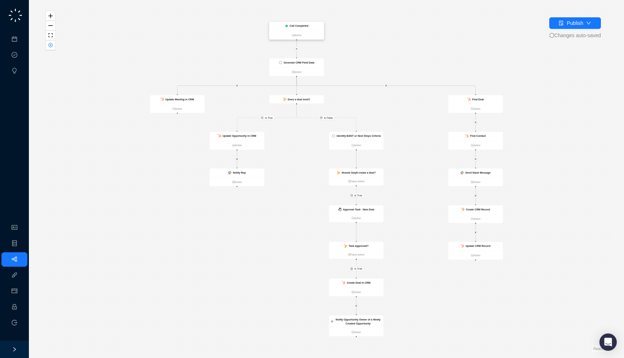
click at [290, 25] on strong "Call Completed" at bounding box center [299, 26] width 19 height 3
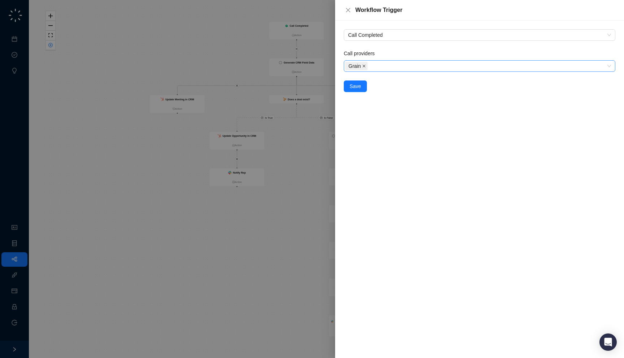
click at [365, 67] on icon "close" at bounding box center [364, 66] width 3 height 3
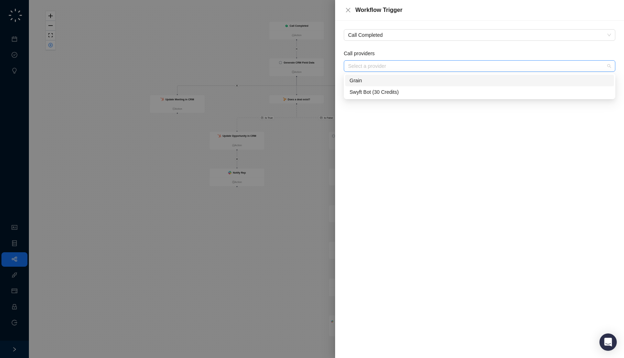
click at [376, 67] on div at bounding box center [475, 66] width 261 height 5
click at [374, 92] on div "Swyft Bot (30 Credits)" at bounding box center [480, 92] width 260 height 8
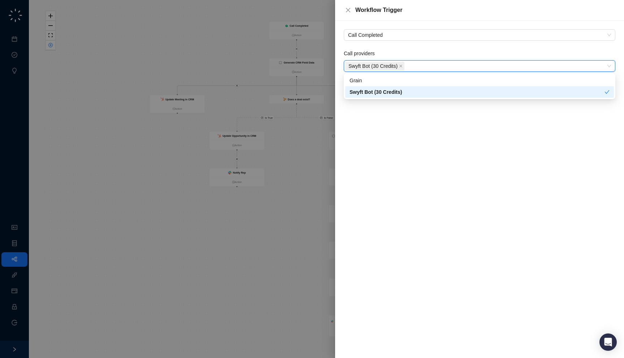
click at [386, 125] on div "Call Completed Call providers Swyft Bot (30 Credits) Swyft Bot (30 Credits) Save" at bounding box center [479, 190] width 289 height 338
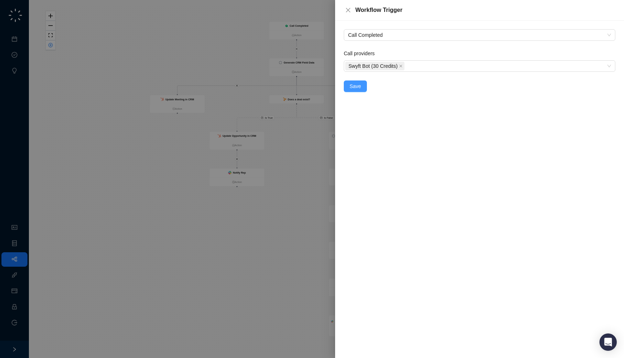
click at [359, 90] on span "Save" at bounding box center [356, 86] width 12 height 8
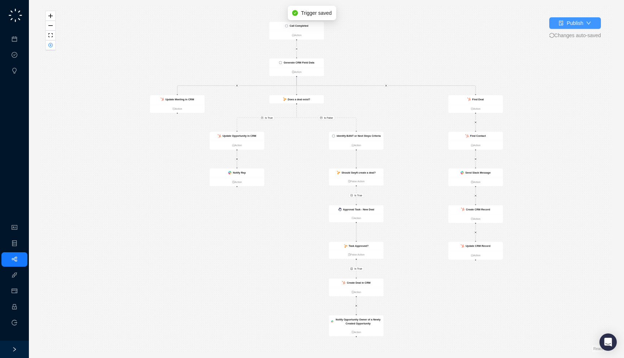
click at [561, 29] on button "Publish" at bounding box center [576, 23] width 52 height 12
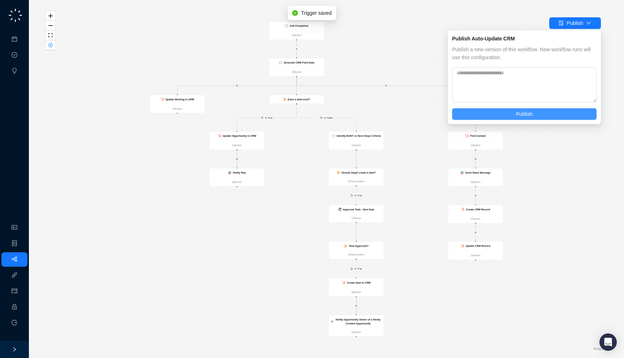
click at [510, 117] on button "Publish" at bounding box center [524, 114] width 145 height 12
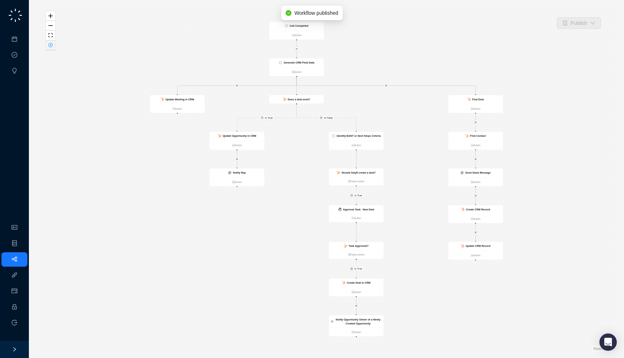
click at [50, 45] on icon "close-circle" at bounding box center [51, 45] width 2 height 2
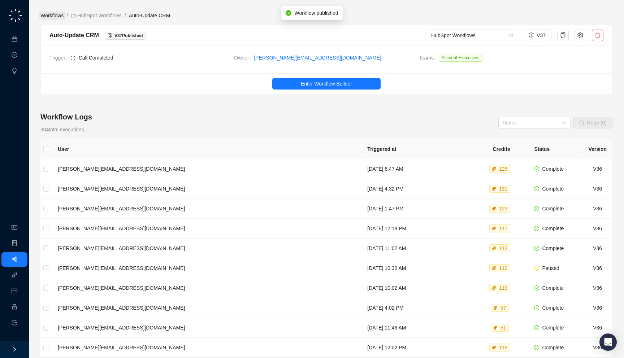
click at [55, 17] on link "Workflows" at bounding box center [52, 16] width 26 height 8
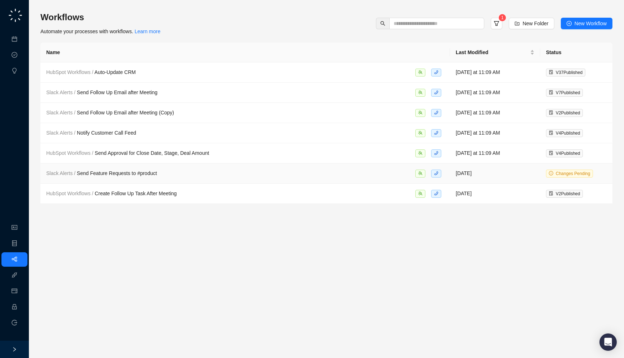
click at [305, 173] on div "Slack Alerts / Send Feature Requests to #product" at bounding box center [245, 173] width 398 height 8
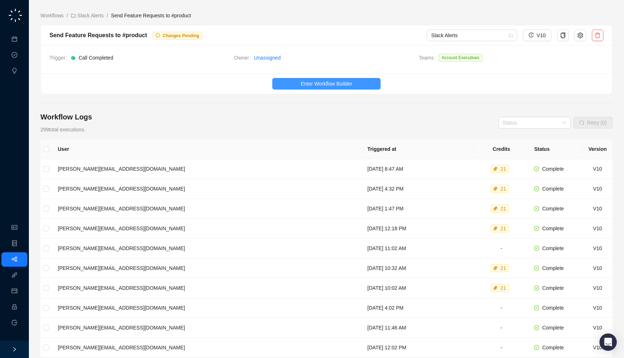
click at [322, 87] on span "Enter Workflow Builder" at bounding box center [326, 84] width 51 height 8
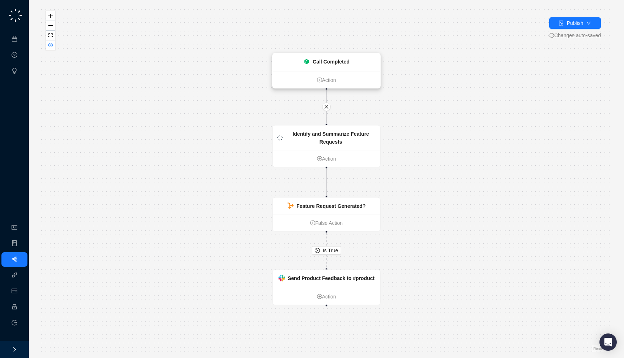
click at [324, 58] on div "Call Completed" at bounding box center [331, 62] width 37 height 8
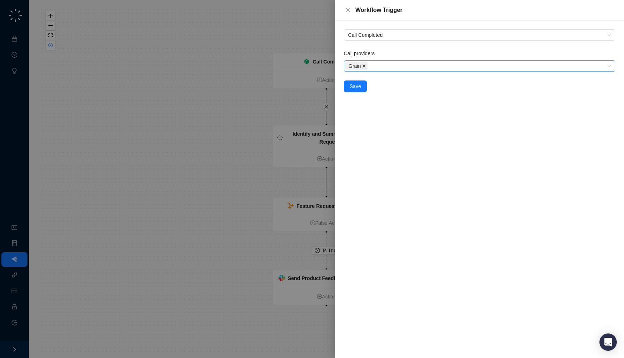
click at [365, 67] on icon "close" at bounding box center [364, 66] width 4 height 4
click at [378, 67] on div at bounding box center [475, 66] width 261 height 5
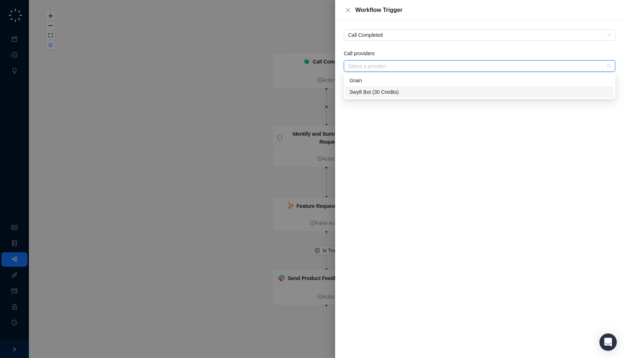
drag, startPoint x: 377, startPoint y: 91, endPoint x: 379, endPoint y: 105, distance: 14.2
click at [377, 91] on div "Swyft Bot (30 Credits)" at bounding box center [480, 92] width 260 height 8
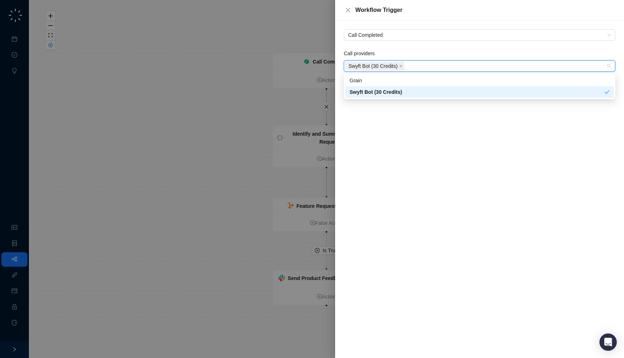
click at [382, 133] on div "Call Completed Call providers Swyft Bot (30 Credits) Save" at bounding box center [479, 190] width 289 height 338
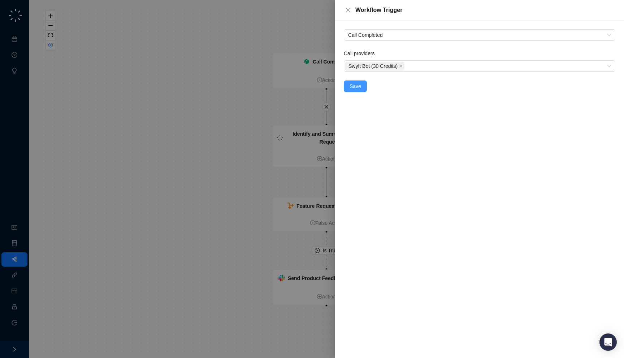
click at [355, 87] on span "Save" at bounding box center [356, 86] width 12 height 8
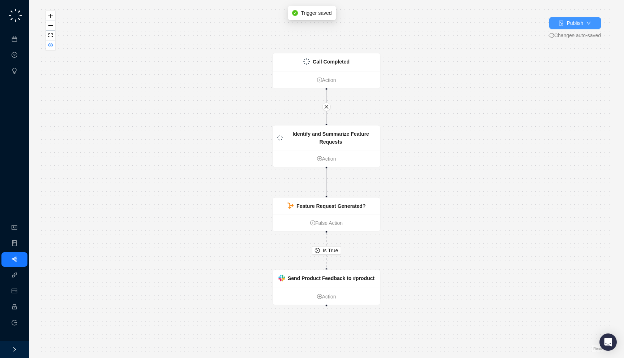
click at [582, 26] on div "Publish" at bounding box center [575, 23] width 17 height 8
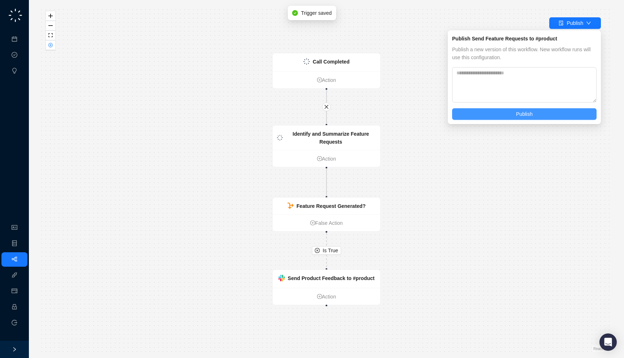
click at [540, 116] on button "Publish" at bounding box center [524, 114] width 145 height 12
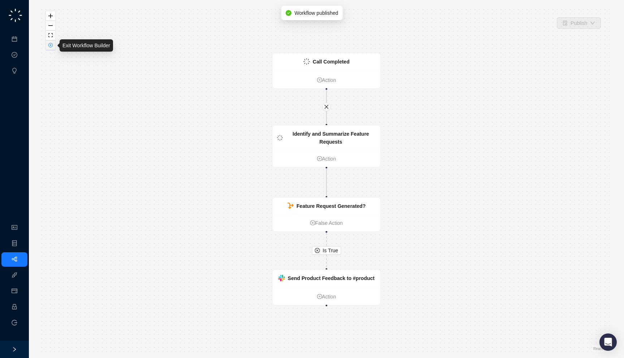
click at [51, 43] on icon "close-circle" at bounding box center [50, 45] width 4 height 4
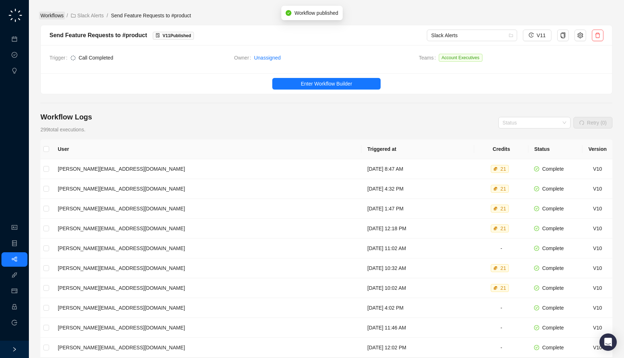
click at [51, 17] on link "Workflows" at bounding box center [52, 16] width 26 height 8
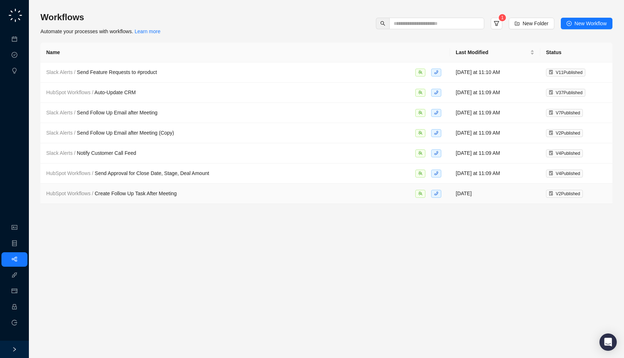
click at [148, 191] on span "HubSpot Workflows / Create Follow Up Task After Meeting" at bounding box center [111, 194] width 130 height 6
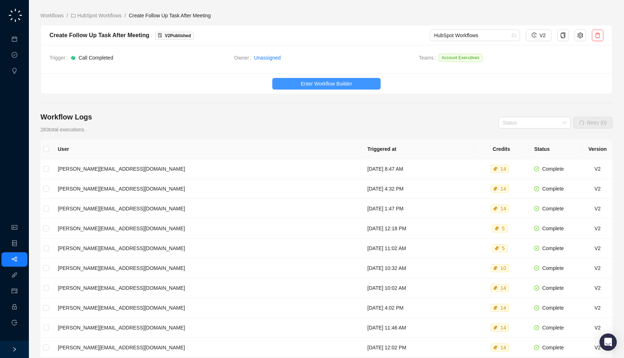
click at [293, 80] on button "Enter Workflow Builder" at bounding box center [326, 84] width 108 height 12
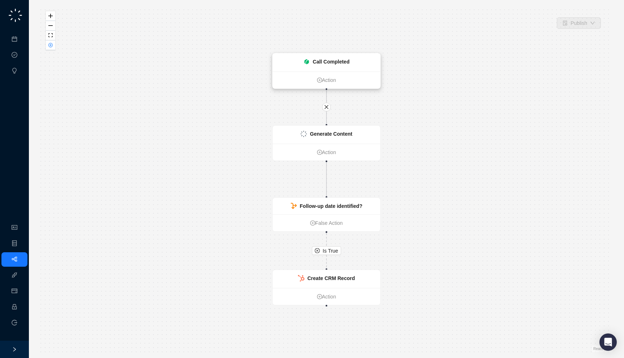
click at [318, 62] on strong "Call Completed" at bounding box center [331, 62] width 37 height 6
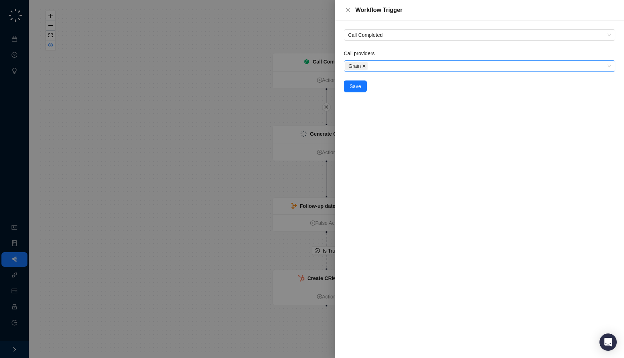
click at [365, 67] on icon "close" at bounding box center [364, 66] width 3 height 3
click at [377, 67] on div at bounding box center [475, 66] width 261 height 5
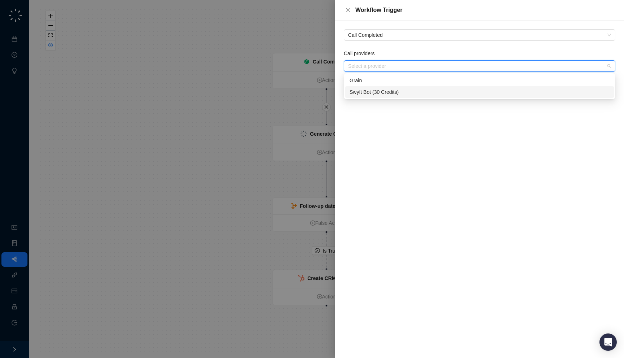
click at [371, 94] on div "Swyft Bot (30 Credits)" at bounding box center [480, 92] width 260 height 8
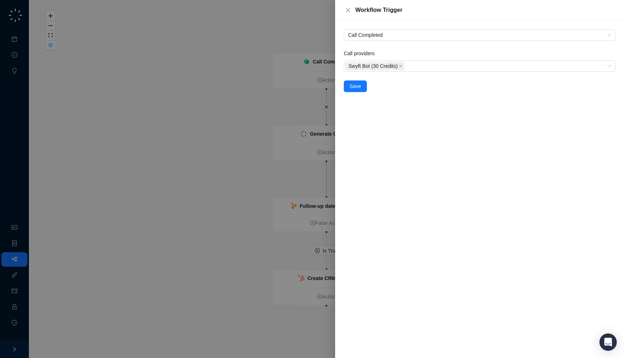
click at [373, 132] on div "Call Completed Call providers Swyft Bot (30 Credits) Save" at bounding box center [479, 190] width 289 height 338
click at [360, 92] on div "Call Completed Call providers Swyft Bot (30 Credits) Save" at bounding box center [479, 190] width 289 height 338
click at [360, 90] on button "Save" at bounding box center [355, 87] width 23 height 12
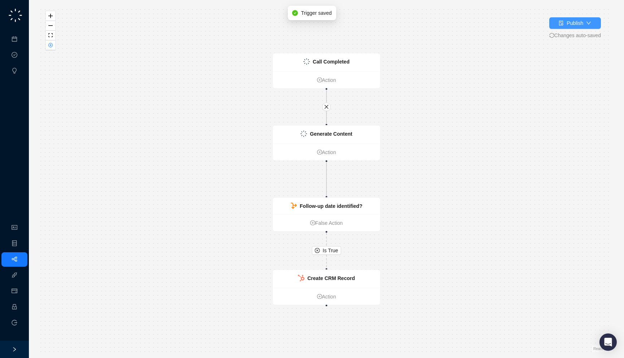
click at [589, 26] on button "Publish" at bounding box center [576, 23] width 52 height 12
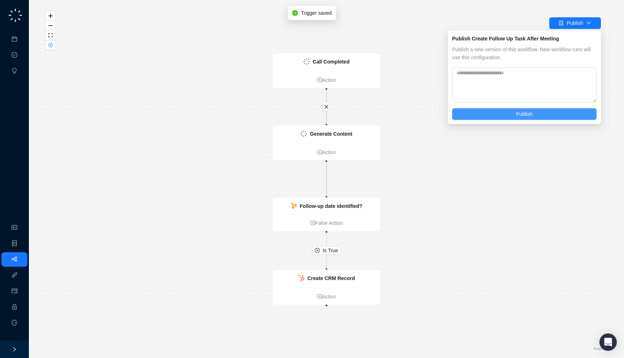
click at [533, 114] on span "Publish" at bounding box center [524, 114] width 17 height 8
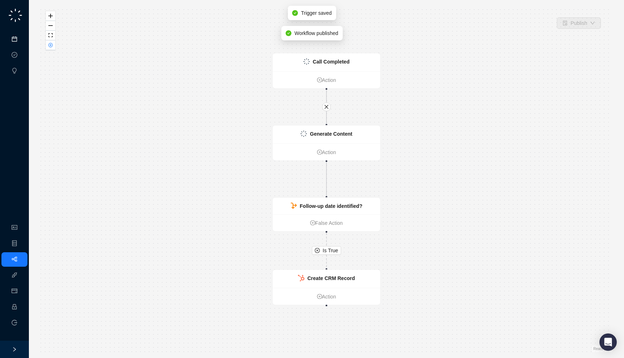
click at [21, 40] on link "Meetings & Calls" at bounding box center [40, 39] width 38 height 6
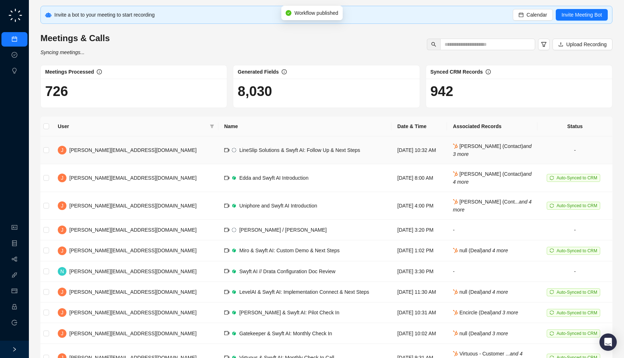
click at [325, 148] on td "LineSlip Solutions & Swyft AI: Follow Up & Next Steps" at bounding box center [305, 151] width 173 height 28
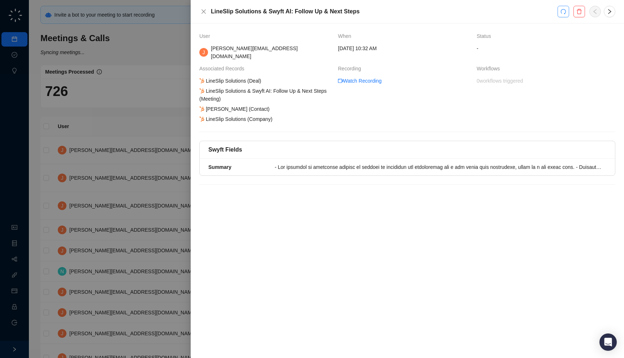
click at [564, 10] on icon "redo" at bounding box center [564, 12] width 6 height 6
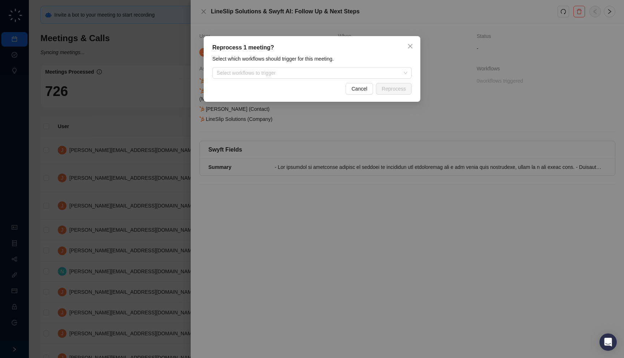
click at [460, 202] on div "Reprocess 1 meeting? Select which workflows should trigger for this meeting. Se…" at bounding box center [312, 179] width 624 height 358
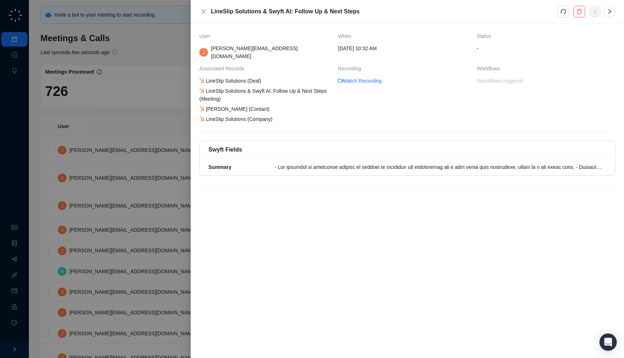
click at [450, 163] on div at bounding box center [438, 167] width 327 height 8
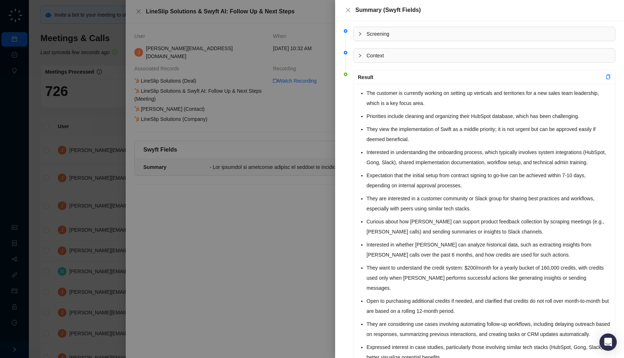
scroll to position [64, 0]
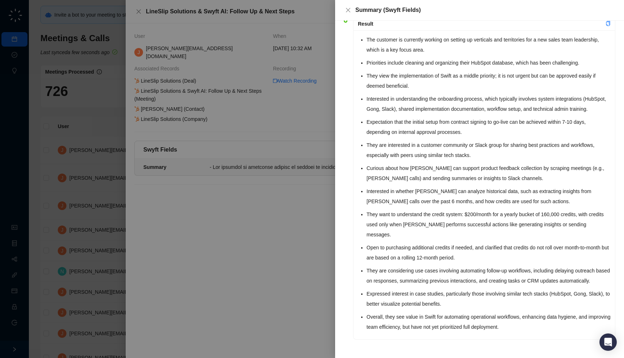
click at [408, 322] on li "Overall, they see value in Swift for automating operational workflows, enhancin…" at bounding box center [489, 322] width 244 height 20
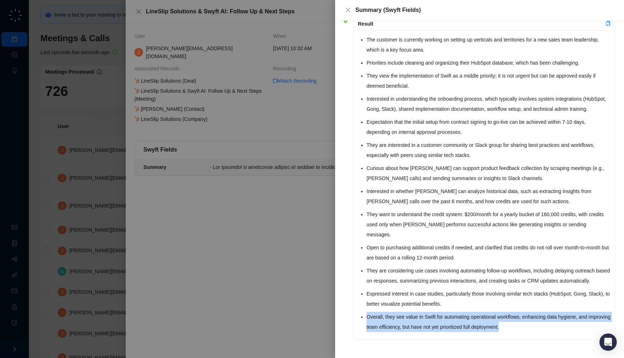
click at [408, 322] on li "Overall, they see value in Swift for automating operational workflows, enhancin…" at bounding box center [489, 322] width 244 height 20
click at [413, 326] on li "Overall, they see value in Swift for automating operational workflows, enhancin…" at bounding box center [489, 322] width 244 height 20
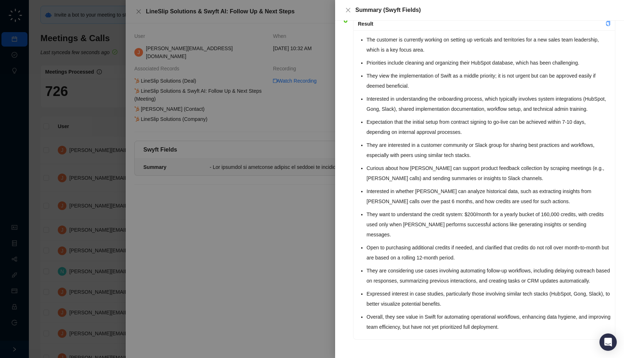
drag, startPoint x: 384, startPoint y: 333, endPoint x: 360, endPoint y: 336, distance: 24.1
click at [360, 336] on div "The customer is currently working on setting up verticals and territories for a…" at bounding box center [485, 184] width 262 height 309
click at [358, 316] on div "The customer is currently working on setting up verticals and territories for a…" at bounding box center [485, 184] width 262 height 309
click at [272, 293] on div at bounding box center [312, 179] width 624 height 358
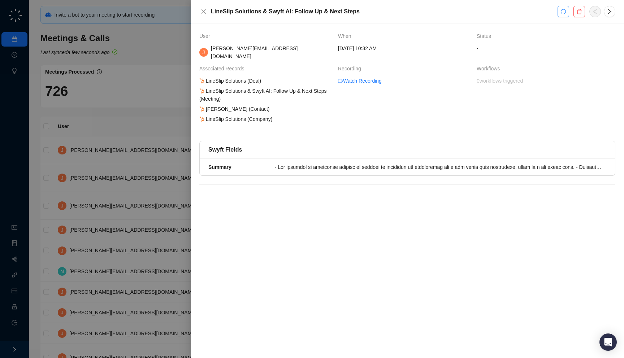
click at [563, 14] on icon "redo" at bounding box center [564, 12] width 6 height 6
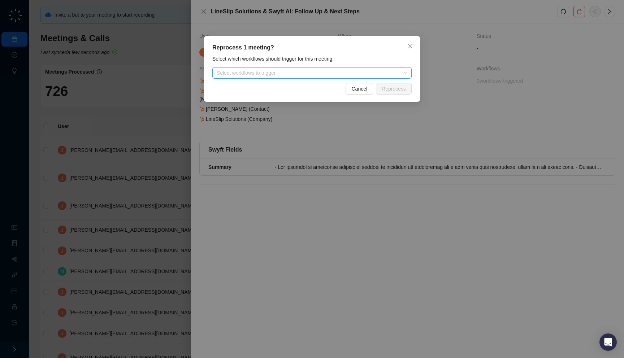
click at [290, 76] on div at bounding box center [308, 72] width 189 height 5
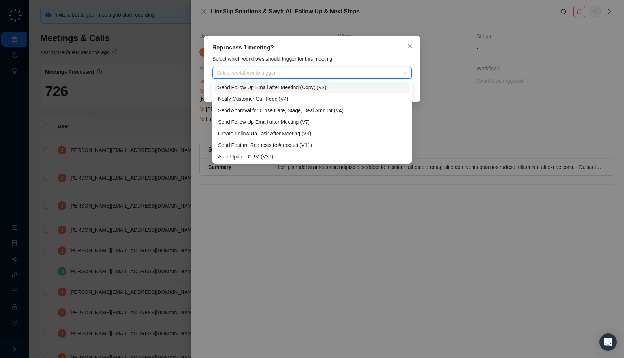
click at [290, 86] on div "Send Follow Up Email after Meeting (Copy) (V2)" at bounding box center [312, 87] width 188 height 8
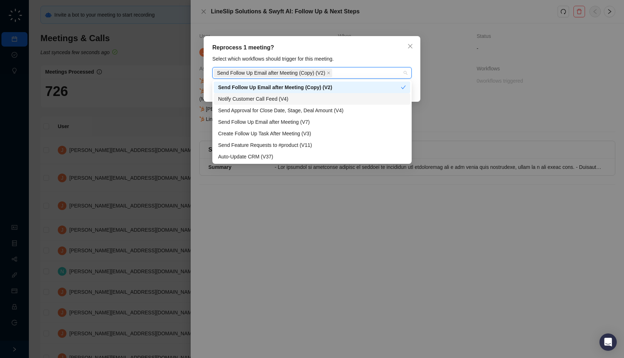
click at [290, 98] on div "Notify Customer Call Feed (V4)" at bounding box center [312, 99] width 188 height 8
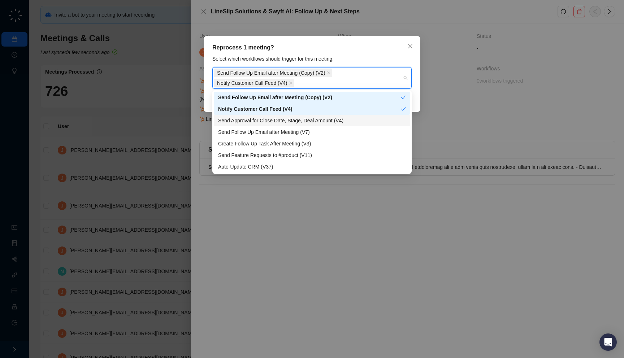
click at [288, 121] on div "Send Approval for Close Date, Stage, Deal Amount (V4)" at bounding box center [312, 121] width 188 height 8
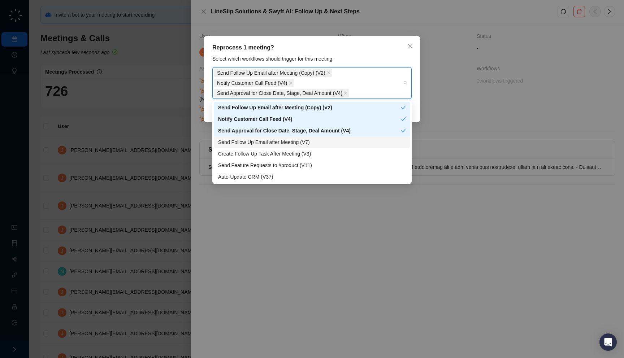
click at [289, 144] on div "Send Follow Up Email after Meeting (V7)" at bounding box center [312, 142] width 188 height 8
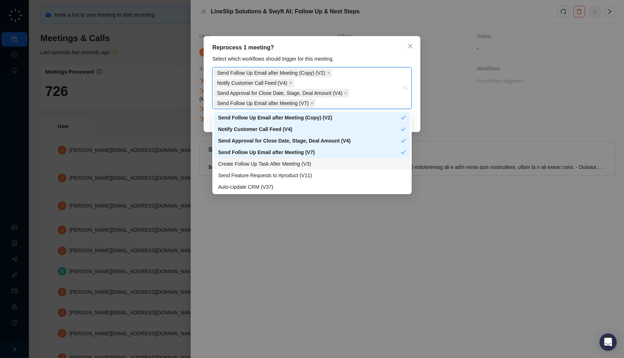
click at [289, 163] on div "Create Follow Up Task After Meeting (V3)" at bounding box center [312, 164] width 188 height 8
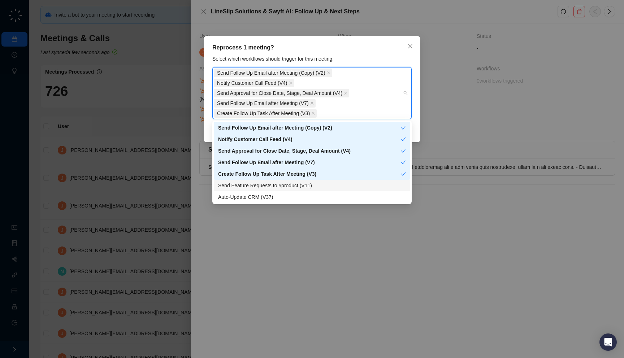
click at [288, 184] on div "Send Feature Requests to #product (V11)" at bounding box center [312, 186] width 188 height 8
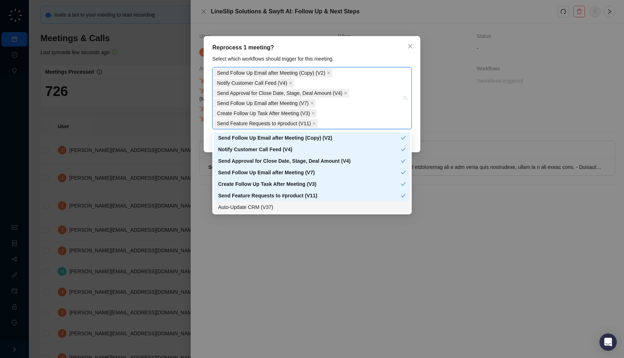
click at [287, 203] on div "Auto-Update CRM (V37)" at bounding box center [312, 207] width 188 height 8
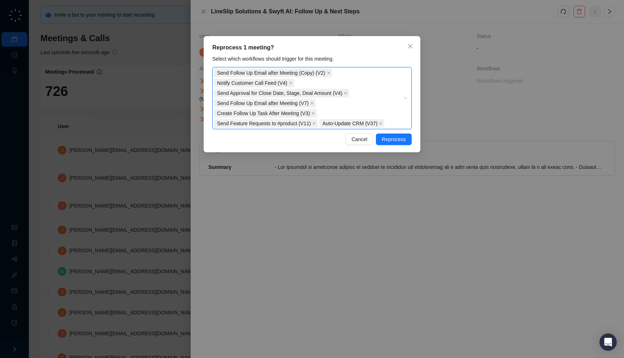
click at [288, 51] on div "Reprocess 1 meeting?" at bounding box center [311, 47] width 199 height 9
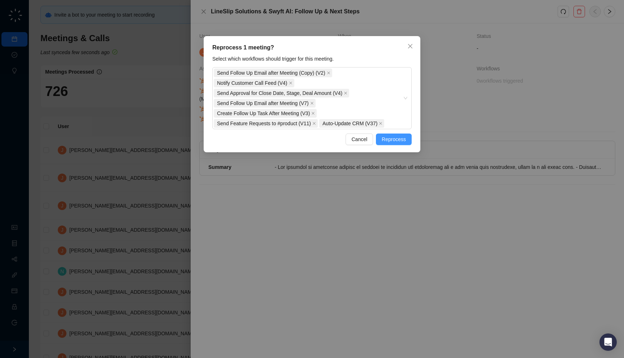
click at [400, 141] on span "Reprocess" at bounding box center [394, 139] width 24 height 8
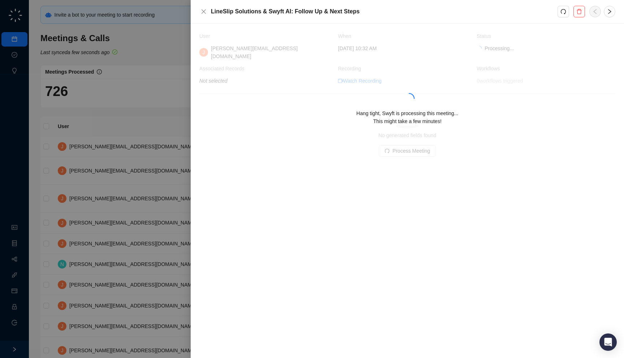
click at [158, 145] on div at bounding box center [312, 179] width 624 height 358
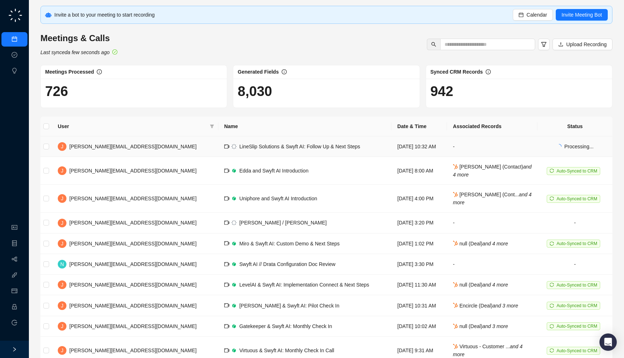
click at [432, 150] on td "Wednesday, 09/17/25, 10:32 AM" at bounding box center [420, 147] width 56 height 21
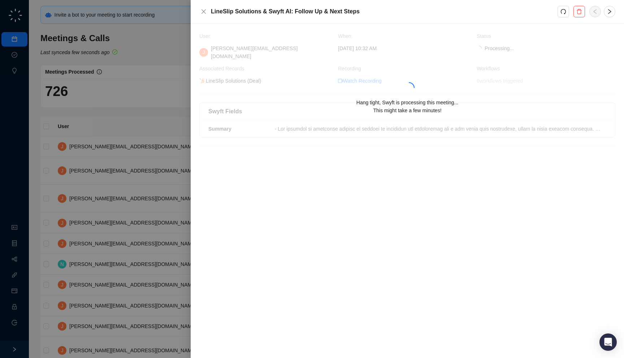
click at [367, 100] on span "Hang tight, Swyft is processing this meeting... This might take a few minutes!" at bounding box center [408, 107] width 102 height 14
click at [367, 125] on div "Hang tight, Swyft is processing this meeting... This might take a few minutes!" at bounding box center [407, 89] width 416 height 115
click at [156, 179] on div at bounding box center [312, 179] width 624 height 358
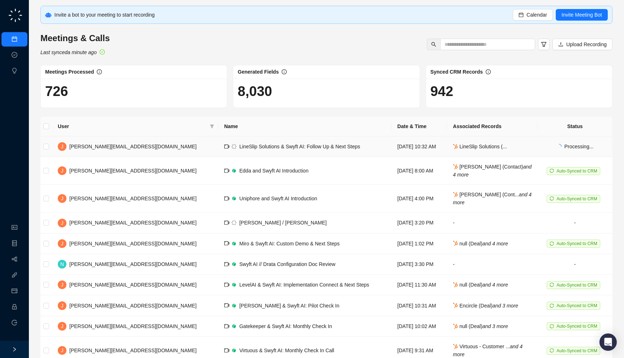
click at [498, 147] on td "LineSlip Solutions (..." at bounding box center [492, 147] width 90 height 21
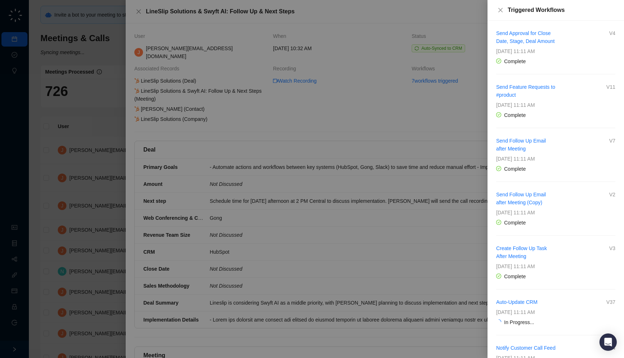
click at [363, 146] on div at bounding box center [312, 179] width 624 height 358
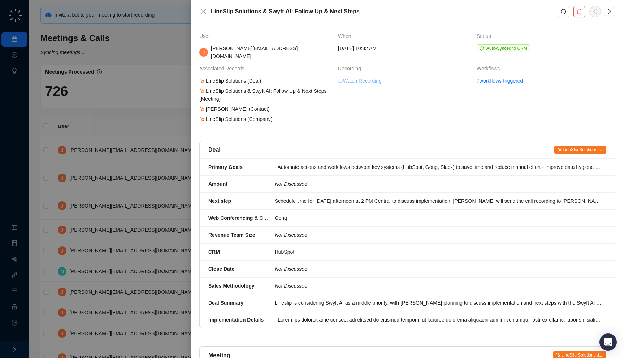
click at [363, 77] on link "Watch Recording" at bounding box center [360, 81] width 44 height 8
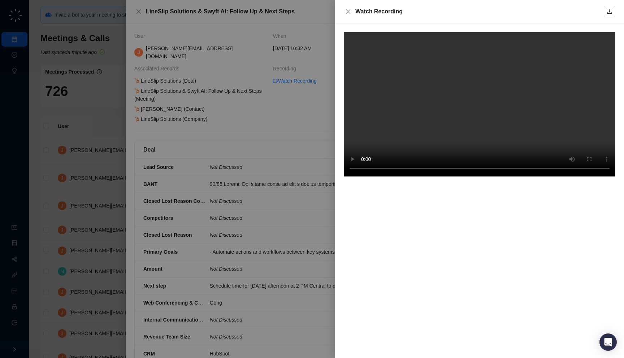
drag, startPoint x: 419, startPoint y: 12, endPoint x: 415, endPoint y: 14, distance: 3.9
click at [415, 14] on div "Watch Recording" at bounding box center [479, 11] width 249 height 9
click at [408, 11] on div "Watch Recording" at bounding box center [479, 11] width 249 height 9
drag, startPoint x: 419, startPoint y: 21, endPoint x: 416, endPoint y: 12, distance: 9.6
click at [416, 12] on div "Watch Recording" at bounding box center [479, 11] width 289 height 23
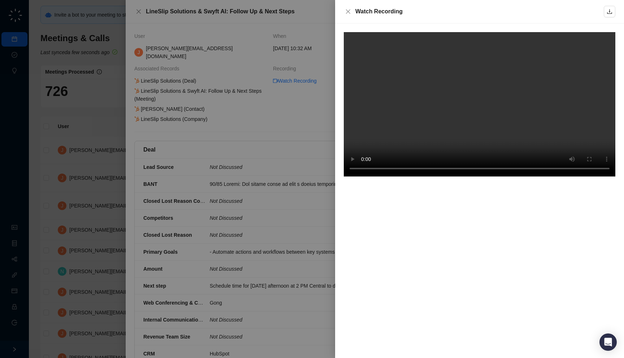
click at [412, 13] on div "Watch Recording" at bounding box center [479, 11] width 249 height 9
click at [578, 189] on div at bounding box center [479, 190] width 289 height 335
click at [582, 189] on div at bounding box center [479, 190] width 289 height 335
drag, startPoint x: 418, startPoint y: 20, endPoint x: 415, endPoint y: 15, distance: 5.3
click at [415, 15] on div "Watch Recording" at bounding box center [479, 11] width 289 height 23
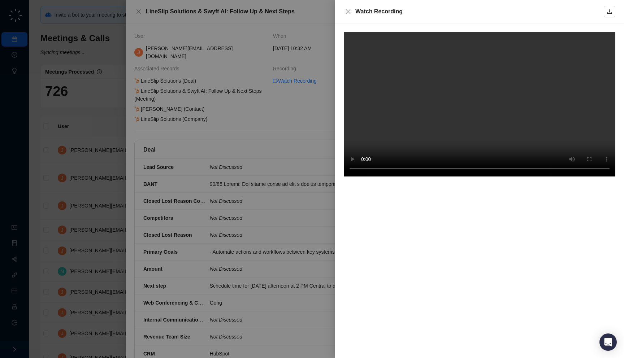
click at [450, 97] on video at bounding box center [480, 104] width 272 height 145
click at [234, 156] on div at bounding box center [312, 179] width 624 height 358
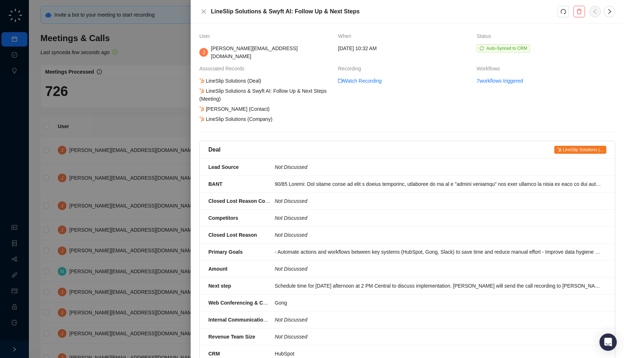
click at [147, 190] on div at bounding box center [312, 179] width 624 height 358
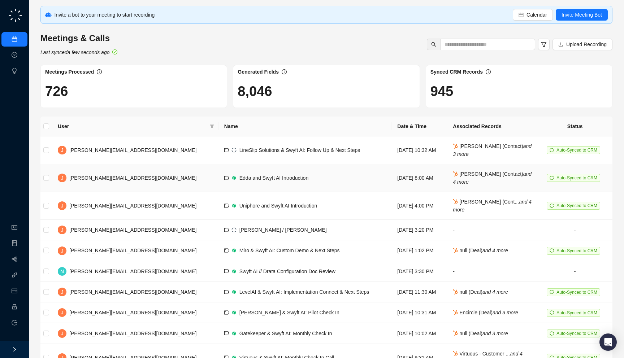
click at [219, 184] on td "Edda and Swyft AI Introduction" at bounding box center [305, 178] width 173 height 28
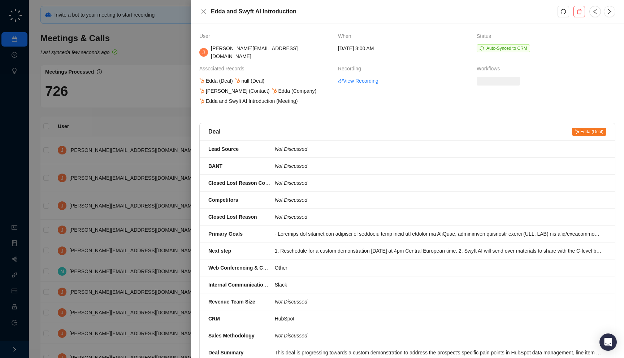
click at [141, 195] on div at bounding box center [312, 179] width 624 height 358
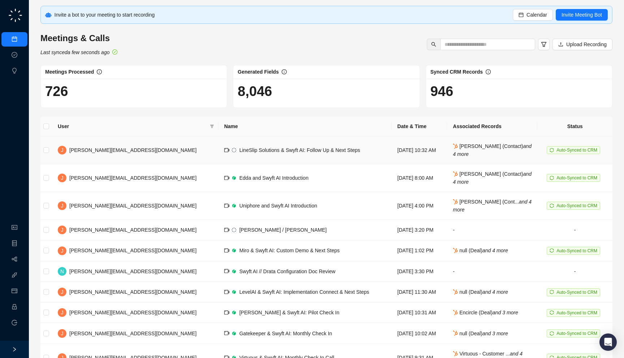
click at [240, 148] on span "LineSlip Solutions & Swyft AI: Follow Up & Next Steps" at bounding box center [300, 150] width 121 height 6
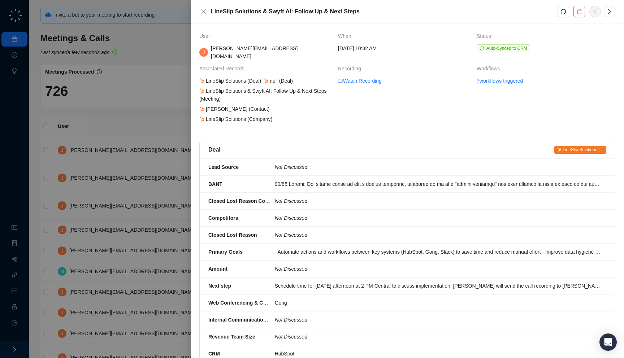
click at [369, 69] on th "Recording" at bounding box center [407, 71] width 139 height 12
click at [368, 77] on link "Watch Recording" at bounding box center [360, 81] width 44 height 8
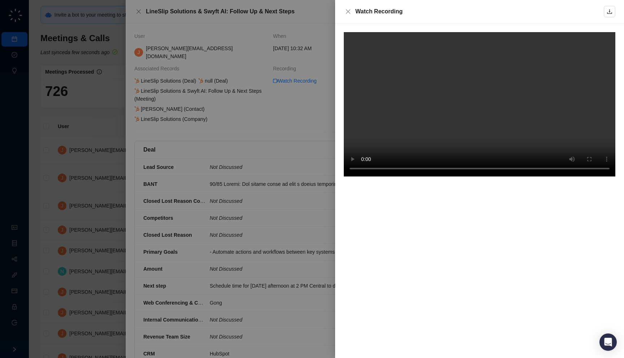
click at [236, 99] on div at bounding box center [312, 179] width 624 height 358
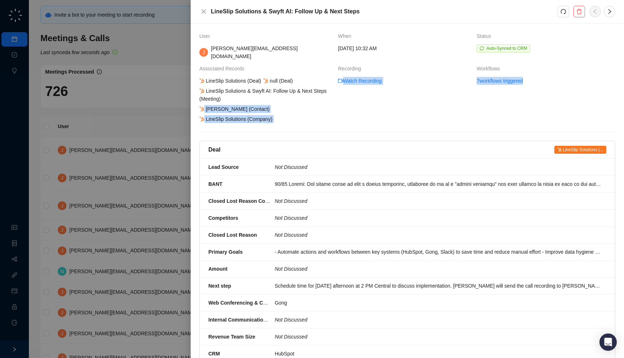
click at [302, 113] on div "User When Status J jake@swyftai.com Wednesday, 09/17/25, 10:32 AM Auto-Synced t…" at bounding box center [407, 365] width 416 height 667
click at [298, 110] on div "LineSlip Solutions (Deal) null (Deal) LineSlip Solutions & Swyft AI: Follow Up …" at bounding box center [265, 100] width 135 height 46
click at [129, 135] on div at bounding box center [312, 179] width 624 height 358
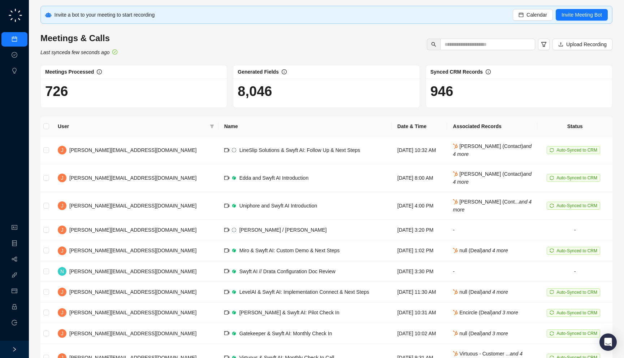
click at [131, 97] on h1 "726" at bounding box center [133, 91] width 177 height 17
click at [219, 168] on td "Edda and Swyft AI Introduction" at bounding box center [305, 178] width 173 height 28
click at [240, 174] on div "Edda and Swyft AI Introduction" at bounding box center [274, 178] width 69 height 8
drag, startPoint x: 108, startPoint y: 50, endPoint x: 111, endPoint y: 68, distance: 17.8
click at [111, 68] on div "Invite a bot to your meeting to start recording Calendar Invite Meeting Bot Mee…" at bounding box center [326, 200] width 572 height 389
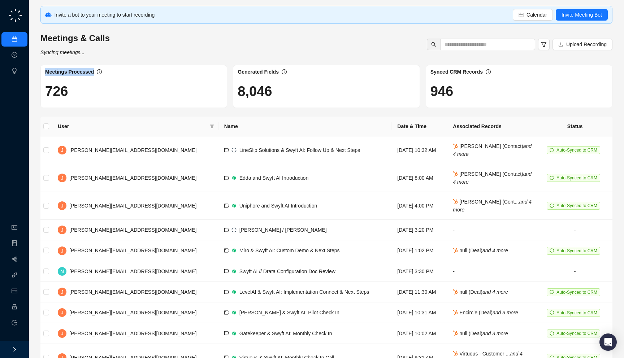
click at [110, 52] on div "Meetings & Calls Syncing meetings... Upload Recording" at bounding box center [326, 45] width 577 height 24
drag, startPoint x: 110, startPoint y: 52, endPoint x: 106, endPoint y: 56, distance: 5.9
click at [106, 56] on div "Invite a bot to your meeting to start recording Calendar Invite Meeting Bot Mee…" at bounding box center [326, 200] width 572 height 389
drag, startPoint x: 103, startPoint y: 57, endPoint x: 114, endPoint y: 57, distance: 11.6
click at [114, 57] on div "Invite a bot to your meeting to start recording Calendar Invite Meeting Bot Mee…" at bounding box center [326, 200] width 572 height 389
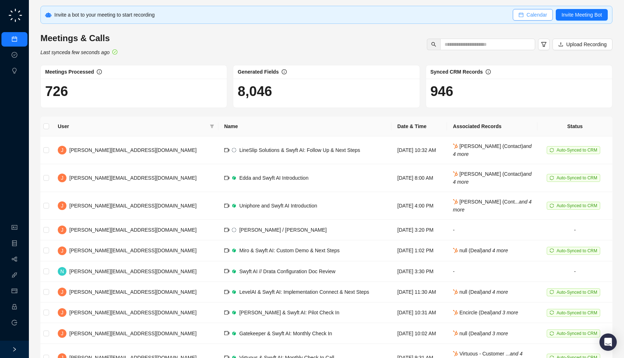
click at [527, 16] on span "Calendar" at bounding box center [537, 15] width 21 height 8
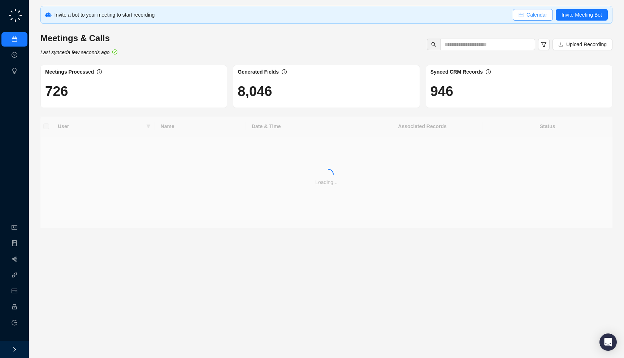
click at [540, 16] on span "Calendar" at bounding box center [537, 15] width 21 height 8
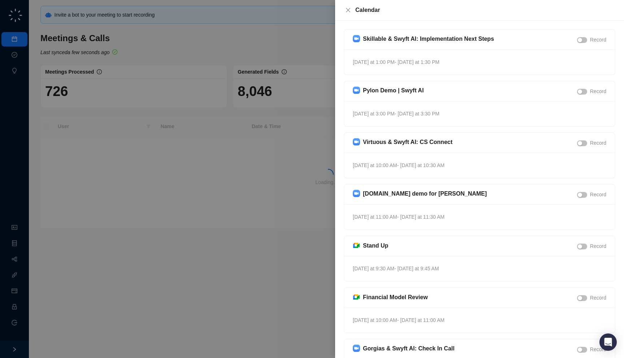
drag, startPoint x: 466, startPoint y: 268, endPoint x: 468, endPoint y: 274, distance: 6.3
click at [468, 274] on div "[DATE] at 9:30 AM - [DATE] at 9:45 AM" at bounding box center [479, 268] width 271 height 25
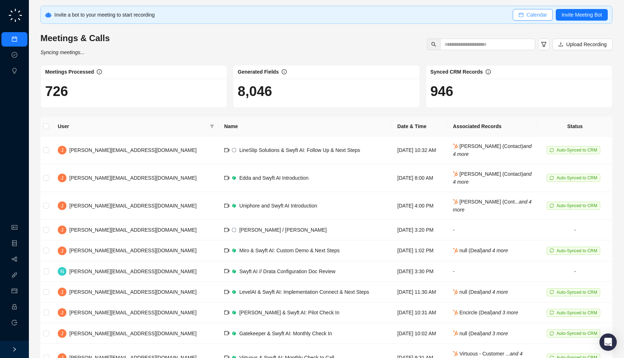
click at [527, 16] on span "Calendar" at bounding box center [537, 15] width 21 height 8
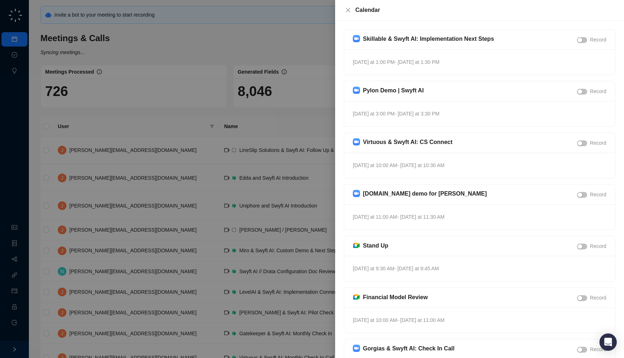
click at [255, 116] on div at bounding box center [312, 179] width 624 height 358
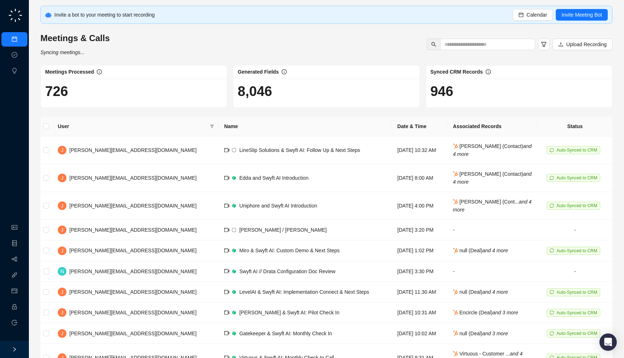
drag, startPoint x: 108, startPoint y: 88, endPoint x: 113, endPoint y: 105, distance: 17.6
click at [113, 105] on div "726" at bounding box center [134, 93] width 186 height 29
drag, startPoint x: 59, startPoint y: 23, endPoint x: 53, endPoint y: 22, distance: 6.4
click at [53, 22] on div "Invite a bot to your meeting to start recording Calendar Invite Meeting Bot" at bounding box center [326, 15] width 572 height 18
drag, startPoint x: 194, startPoint y: 16, endPoint x: 194, endPoint y: 21, distance: 5.1
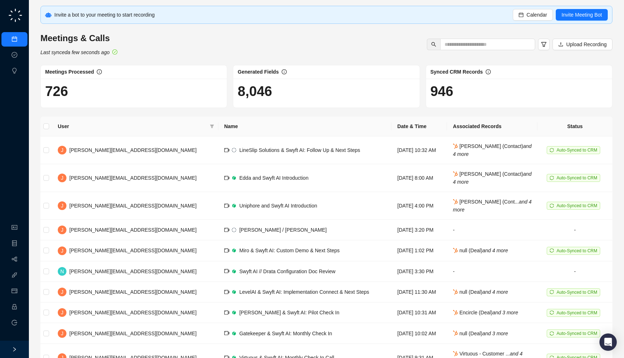
click at [194, 21] on div "Invite a bot to your meeting to start recording Calendar Invite Meeting Bot" at bounding box center [326, 15] width 572 height 18
click at [94, 91] on h1 "726" at bounding box center [133, 91] width 177 height 17
drag, startPoint x: 139, startPoint y: 58, endPoint x: 138, endPoint y: 55, distance: 3.8
click at [138, 55] on div "Invite a bot to your meeting to start recording Calendar Invite Meeting Bot Mee…" at bounding box center [326, 200] width 572 height 389
drag, startPoint x: 287, startPoint y: 92, endPoint x: 295, endPoint y: 99, distance: 10.8
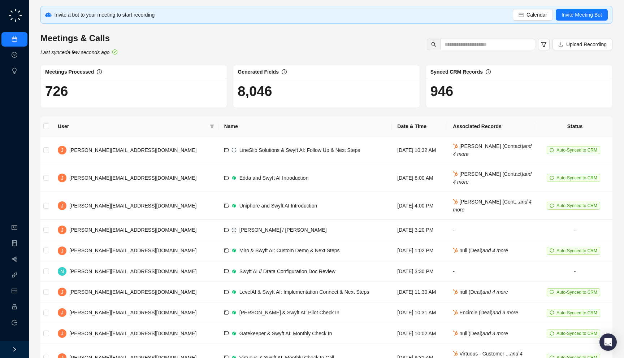
click at [295, 99] on h1 "8,046" at bounding box center [326, 91] width 177 height 17
click at [240, 147] on div "LineSlip Solutions & Swyft AI: Follow Up & Next Steps" at bounding box center [300, 150] width 121 height 8
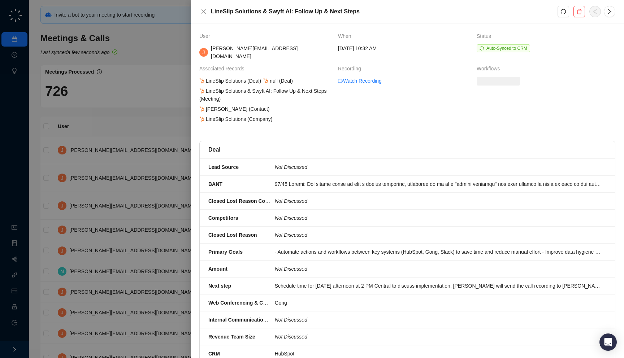
click at [134, 164] on div at bounding box center [312, 179] width 624 height 358
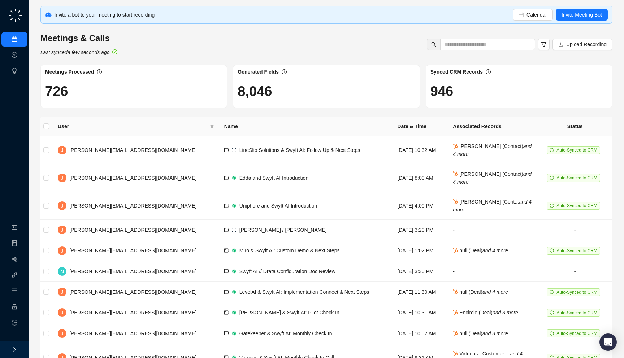
drag, startPoint x: 227, startPoint y: 19, endPoint x: 224, endPoint y: 22, distance: 4.4
click at [224, 22] on div "Invite a bot to your meeting to start recording Calendar Invite Meeting Bot" at bounding box center [326, 15] width 572 height 18
click at [21, 310] on link "Employee" at bounding box center [32, 308] width 22 height 6
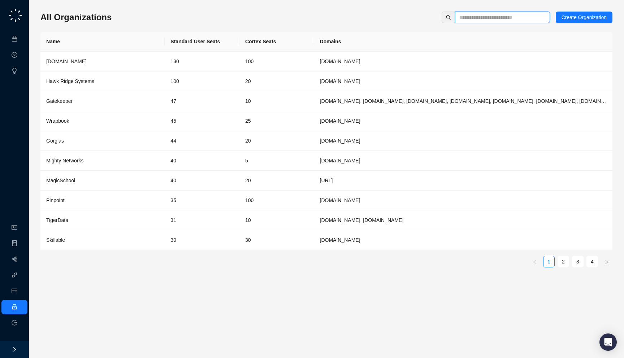
click at [477, 16] on input "text" at bounding box center [500, 17] width 81 height 8
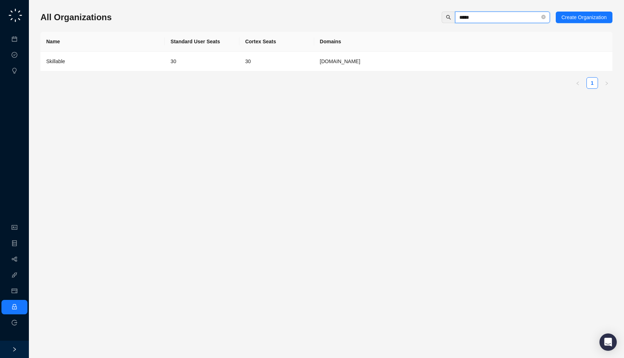
type input "*****"
click at [400, 58] on td "[DOMAIN_NAME]" at bounding box center [463, 62] width 298 height 20
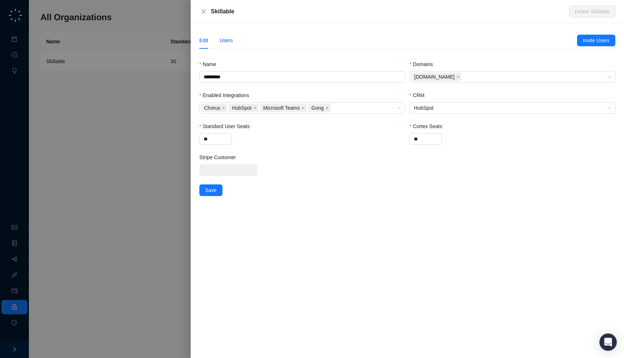
click at [225, 39] on div "Users" at bounding box center [226, 40] width 13 height 8
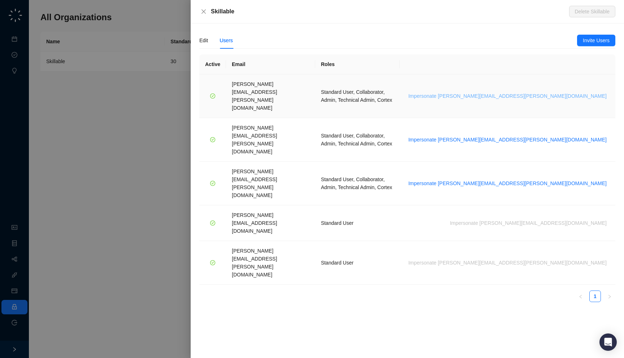
click at [561, 92] on button "Impersonate [PERSON_NAME][EMAIL_ADDRESS][PERSON_NAME][DOMAIN_NAME]" at bounding box center [508, 96] width 204 height 9
